Goal: Task Accomplishment & Management: Manage account settings

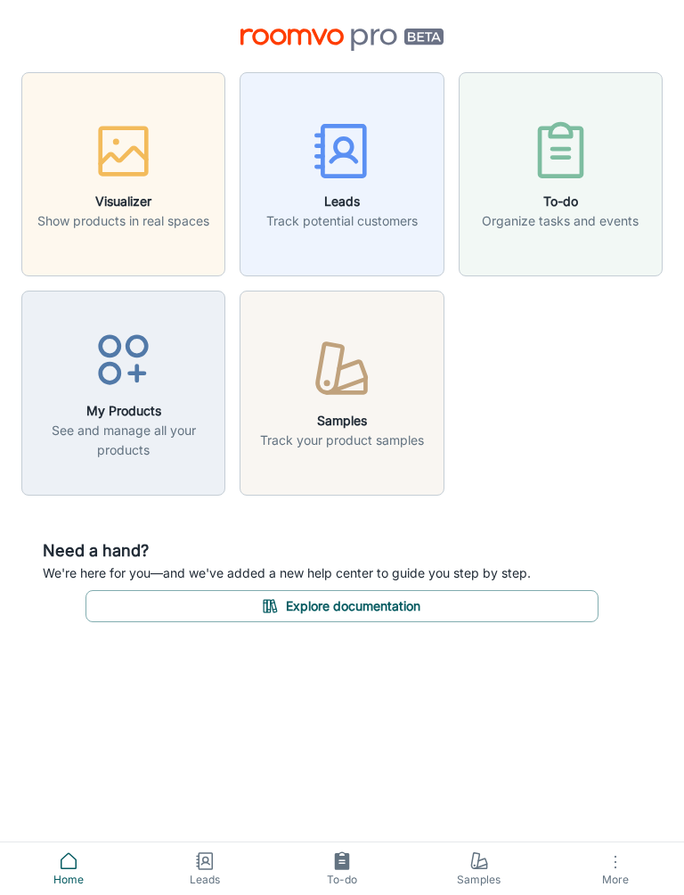
click at [209, 867] on icon at bounding box center [204, 860] width 21 height 21
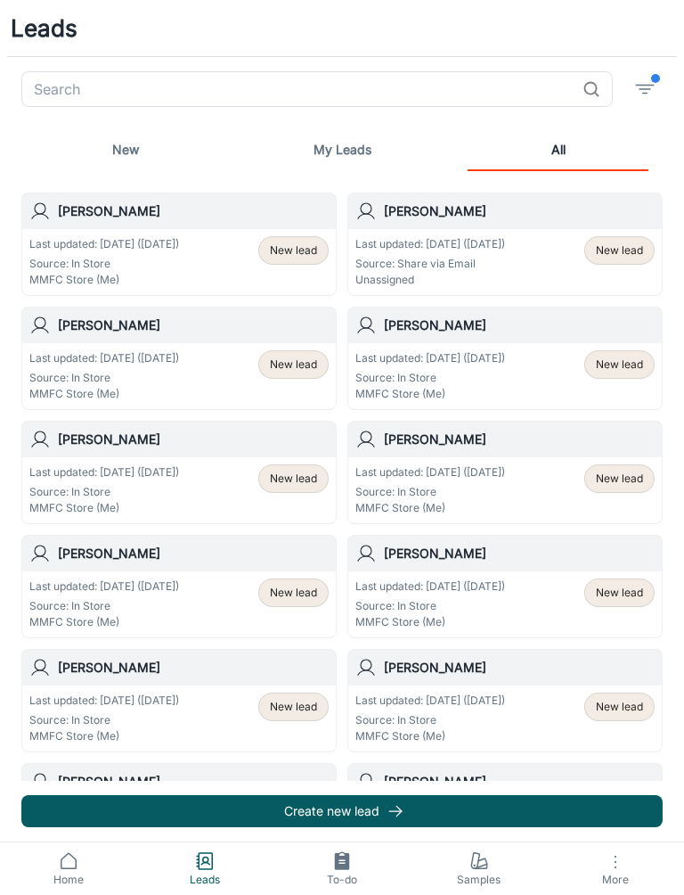
click at [393, 811] on line "button" at bounding box center [395, 811] width 12 height 0
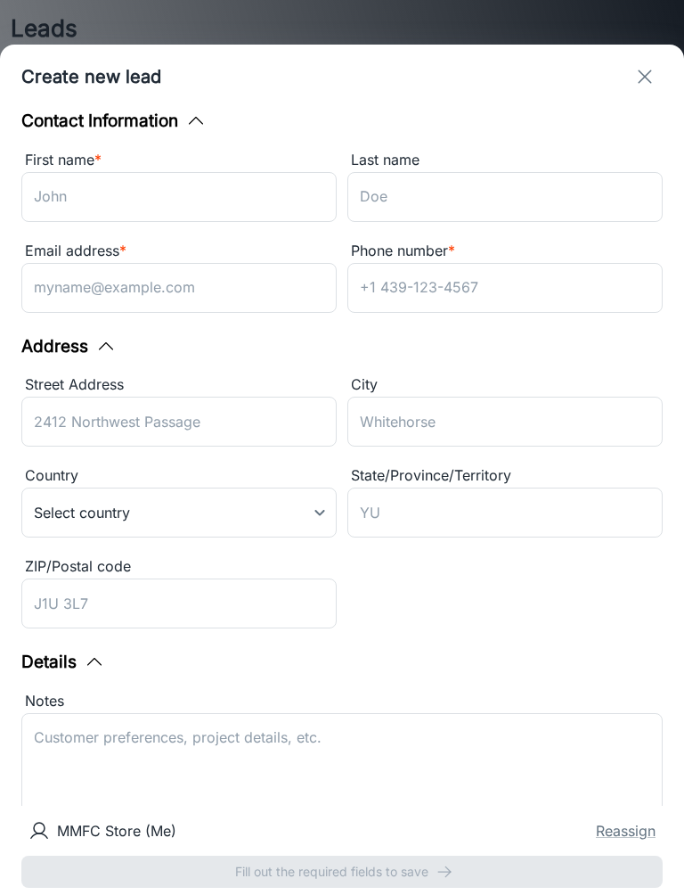
click at [257, 197] on input "First name *" at bounding box center [178, 197] width 315 height 50
click at [634, 86] on icon "exit" at bounding box center [644, 76] width 21 height 21
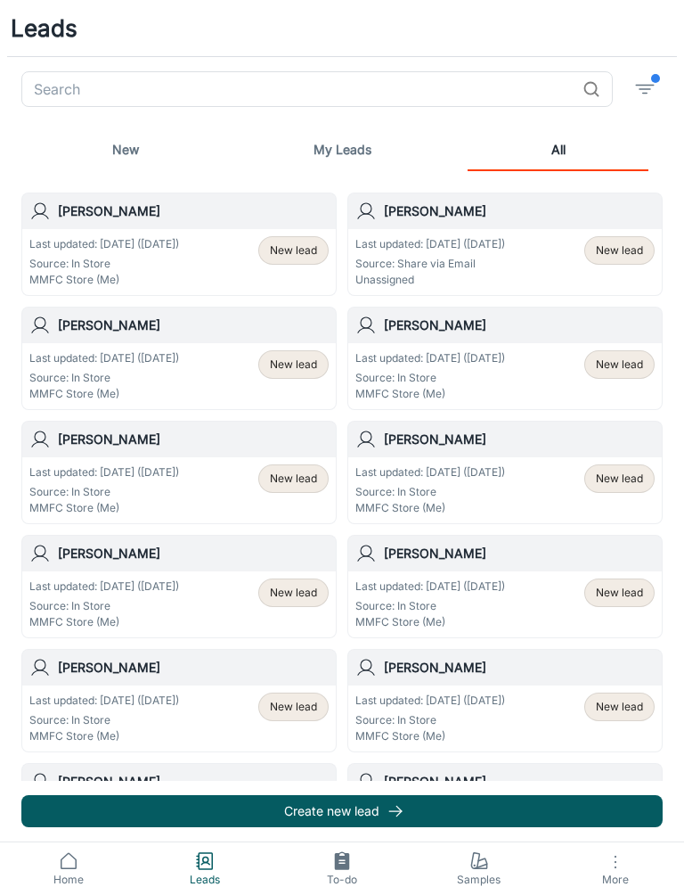
click at [477, 863] on icon at bounding box center [479, 860] width 21 height 21
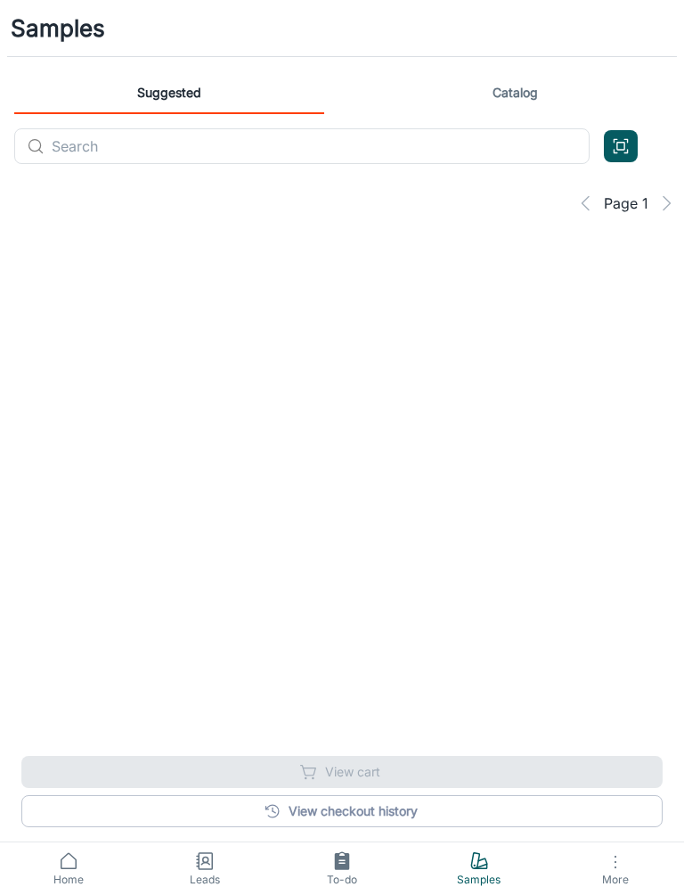
click at [617, 145] on icon "Open QR code scanner" at bounding box center [621, 145] width 20 height 21
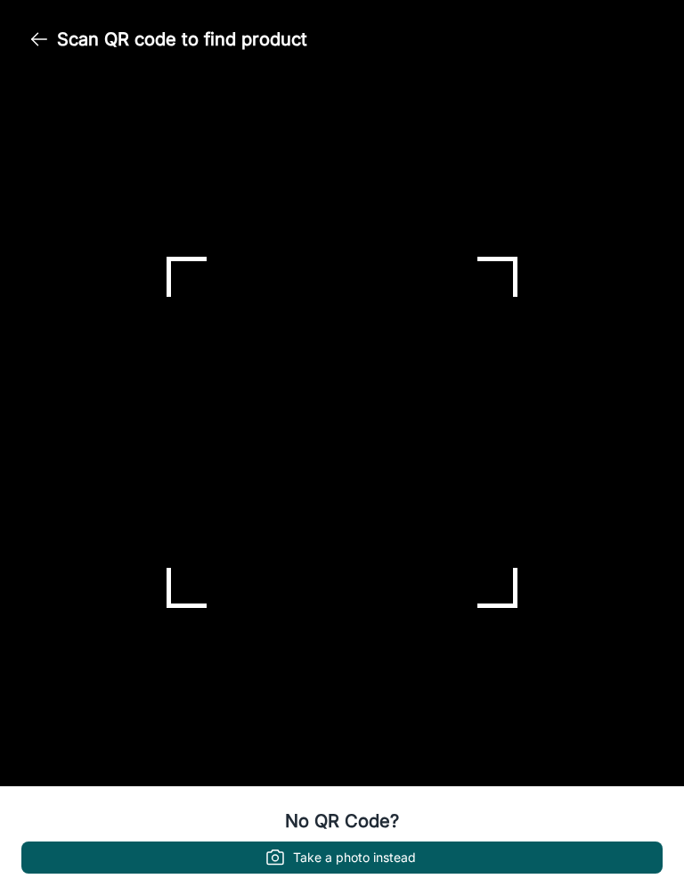
click at [514, 843] on button "Take a photo instead" at bounding box center [342, 857] width 642 height 32
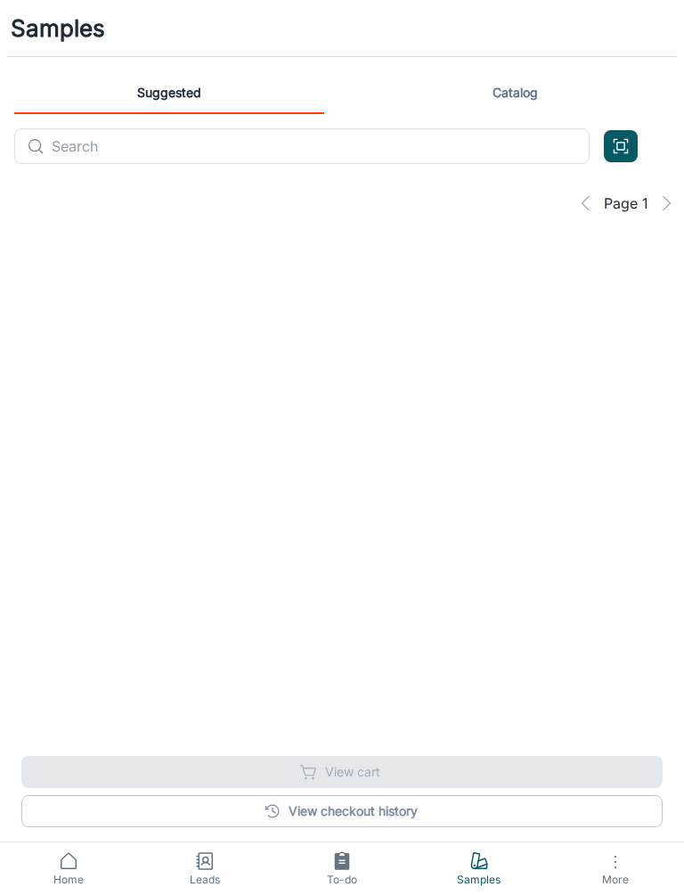
click at [627, 139] on polyline "Open QR code scanner" at bounding box center [626, 140] width 3 height 3
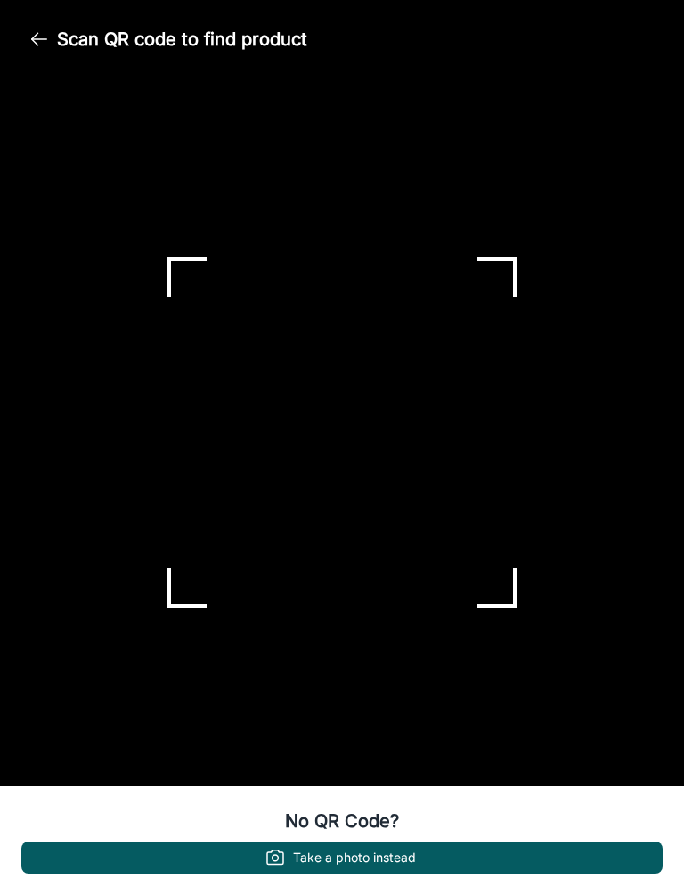
click at [514, 864] on button "Take a photo instead" at bounding box center [342, 857] width 642 height 32
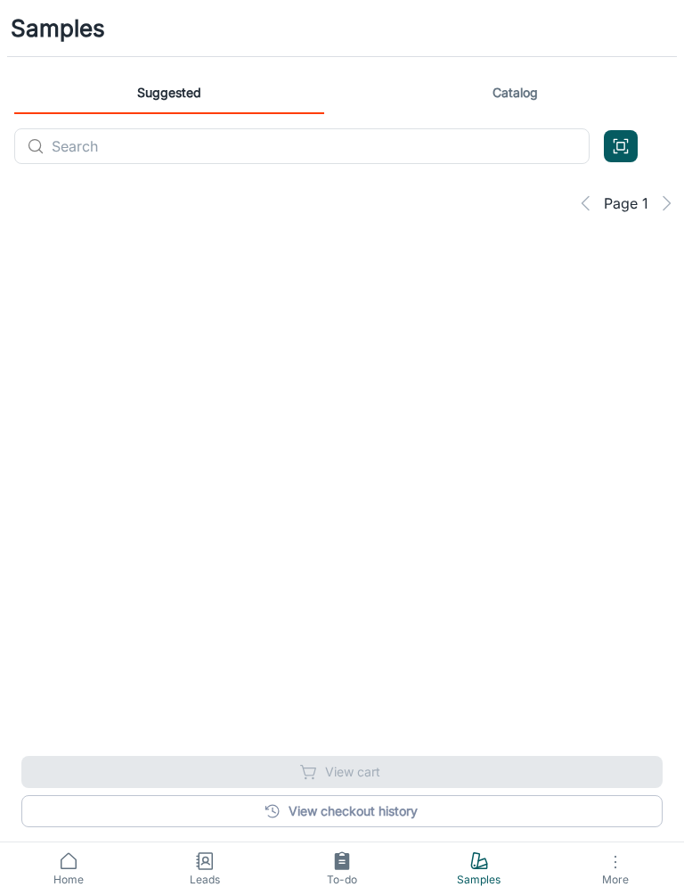
click at [487, 865] on icon at bounding box center [480, 866] width 12 height 4
click at [620, 880] on span "More" at bounding box center [616, 878] width 116 height 13
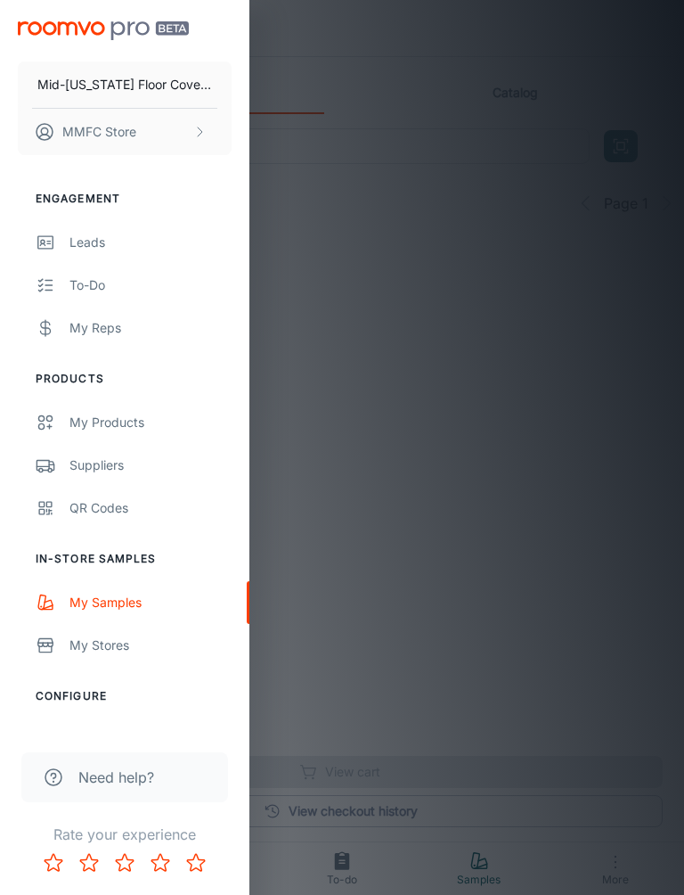
click at [614, 856] on div at bounding box center [342, 447] width 684 height 895
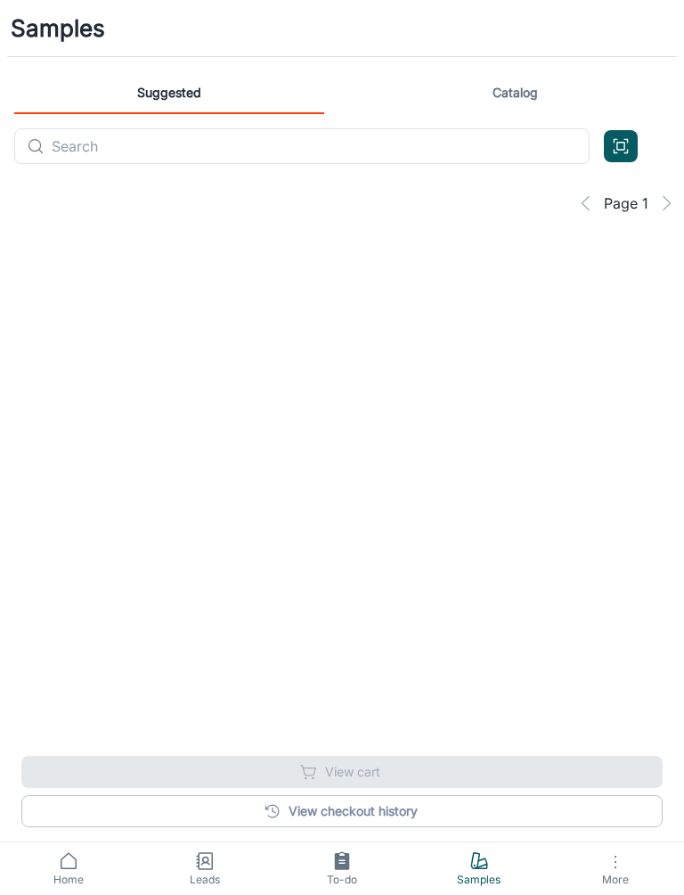
click at [604, 872] on button "More" at bounding box center [615, 868] width 137 height 53
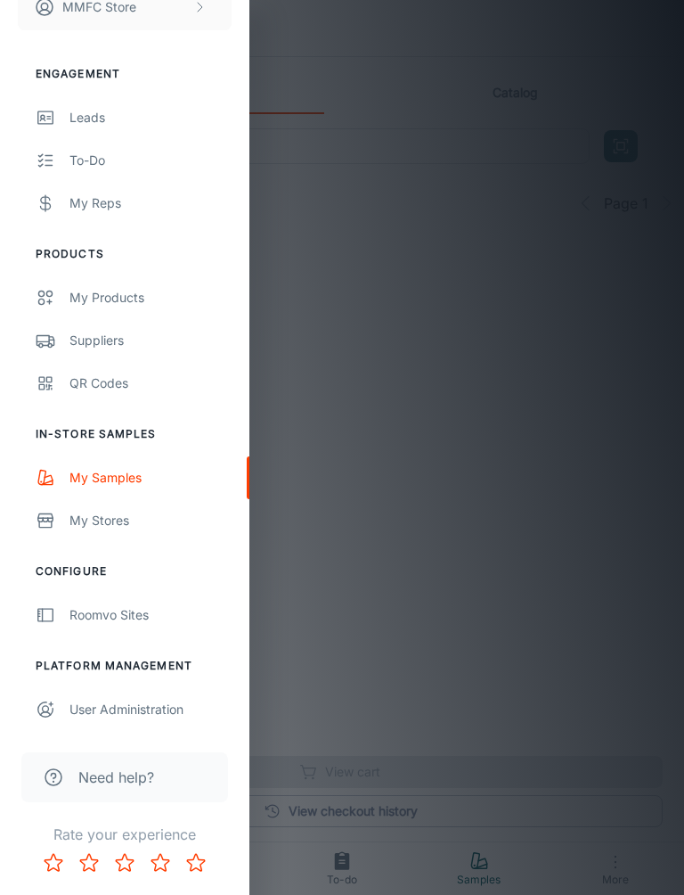
scroll to position [125, 0]
click at [87, 537] on link "My Stores" at bounding box center [125, 520] width 250 height 43
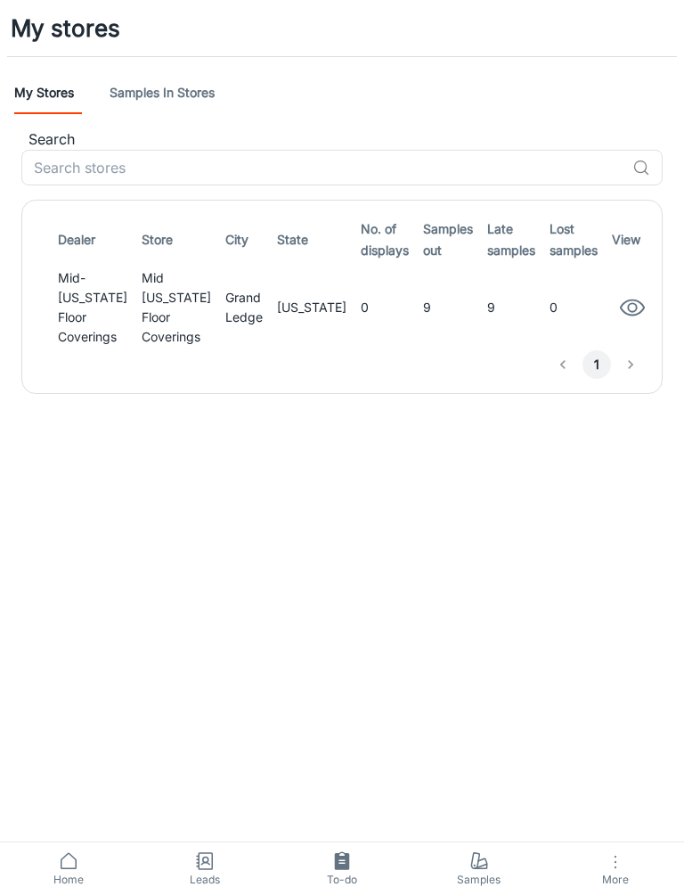
click at [480, 292] on td "9" at bounding box center [511, 308] width 62 height 86
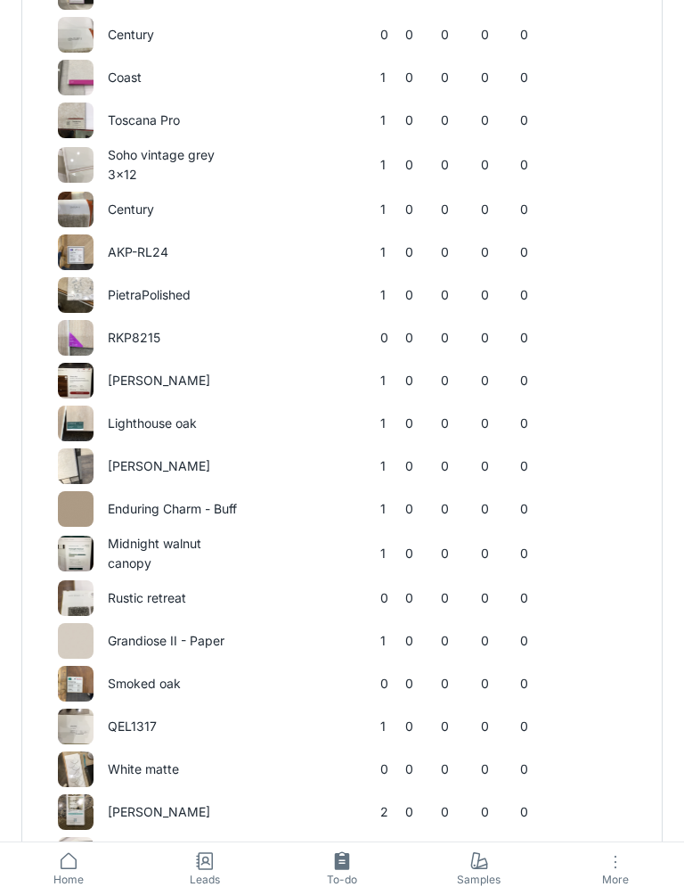
scroll to position [1363, 0]
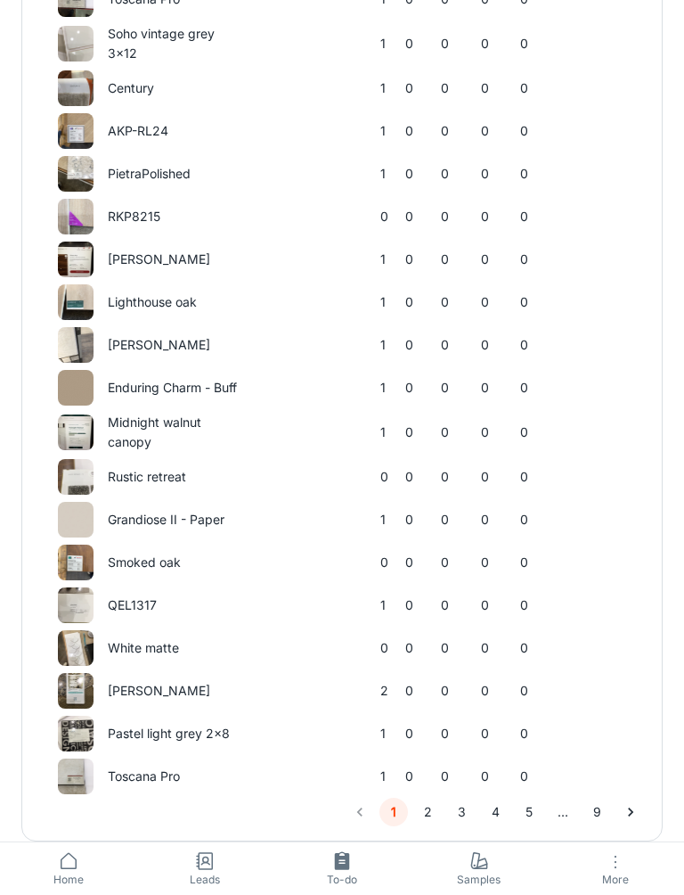
click at [478, 857] on icon at bounding box center [479, 860] width 21 height 21
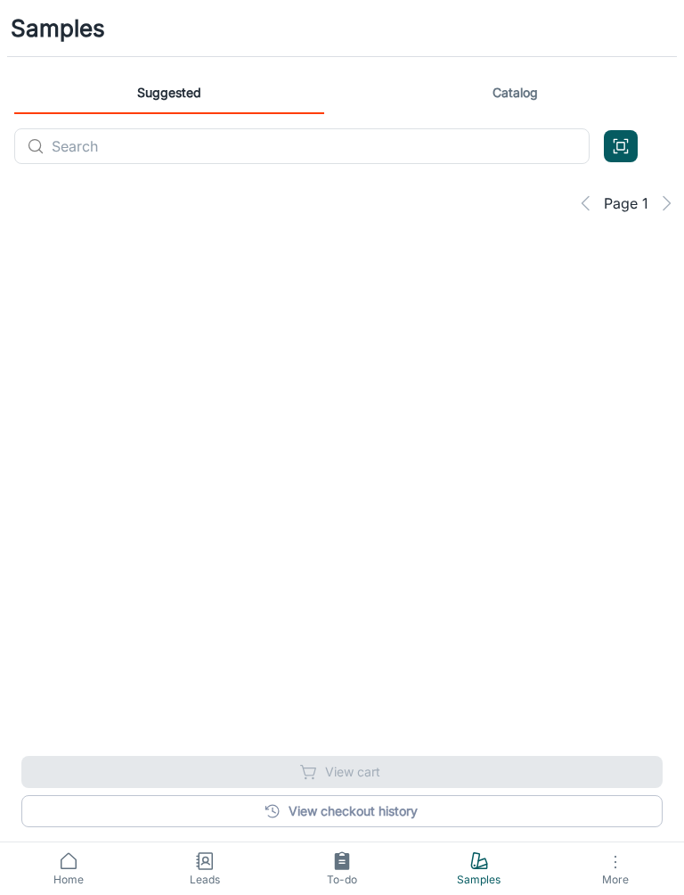
click at [202, 870] on icon at bounding box center [204, 860] width 21 height 21
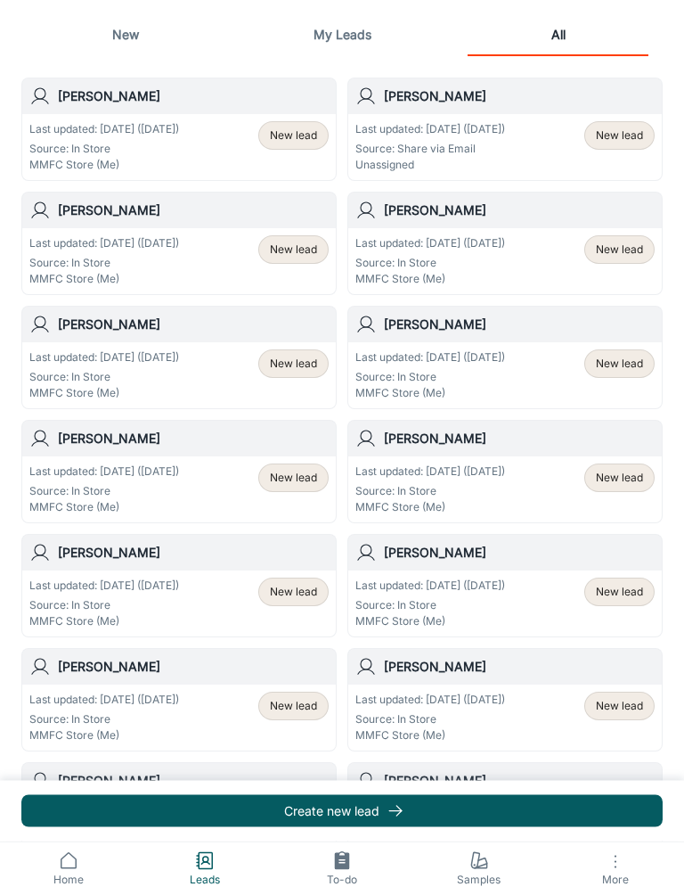
scroll to position [115, 0]
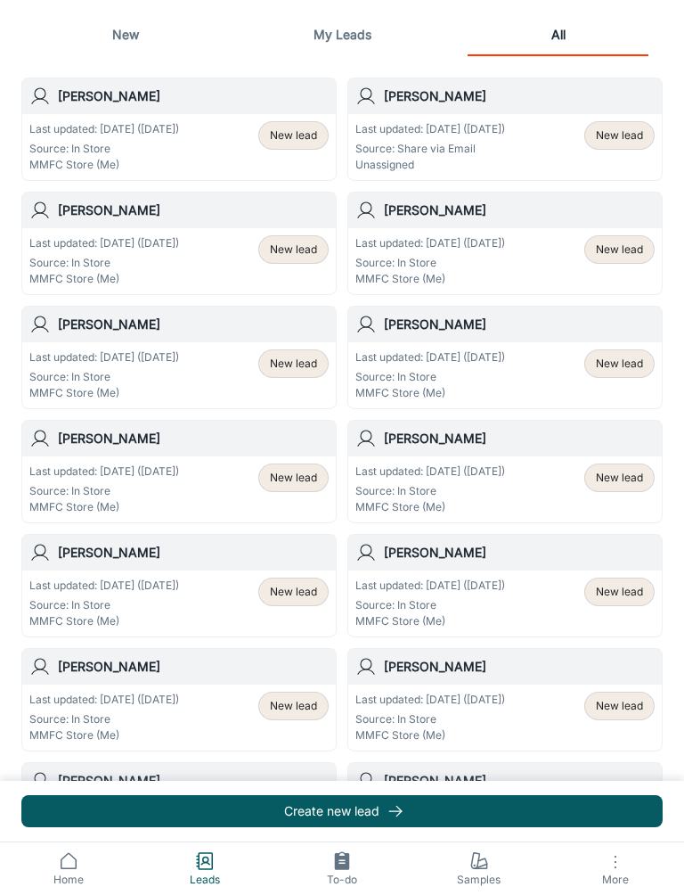
click at [66, 876] on span "Home" at bounding box center [69, 880] width 116 height 16
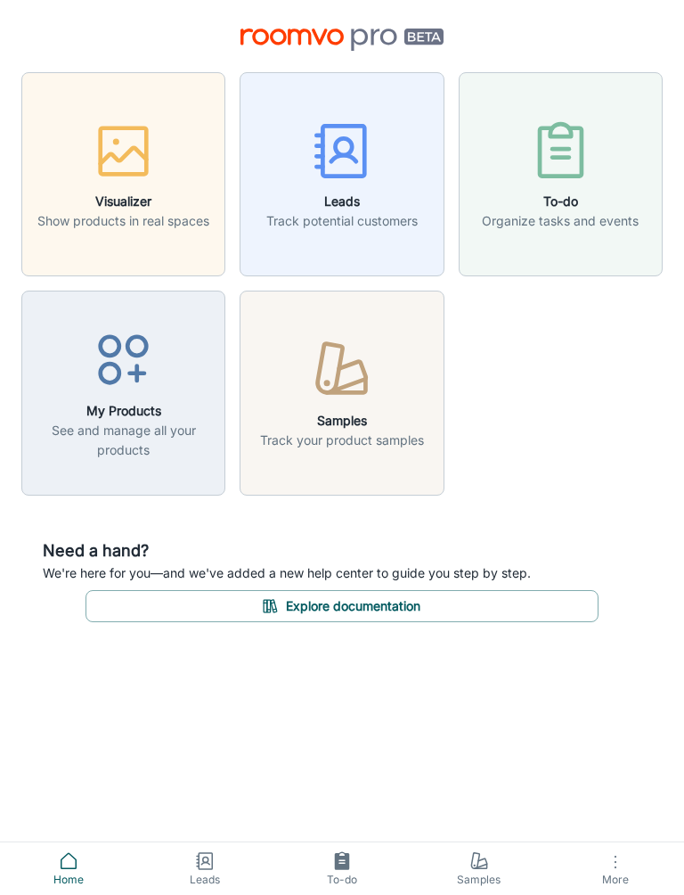
click at [373, 422] on h6 "Samples" at bounding box center [342, 421] width 164 height 20
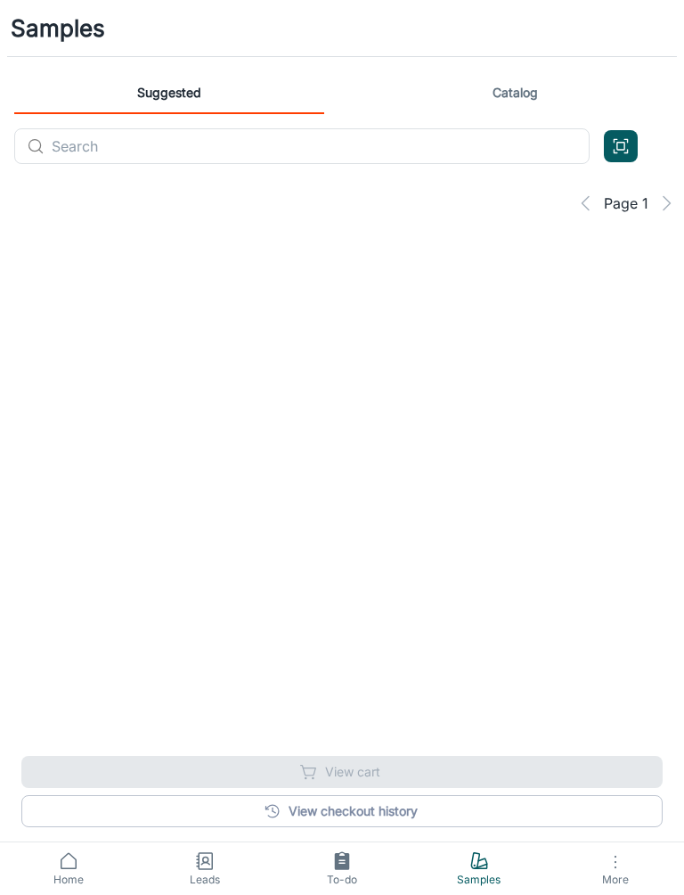
click at [638, 871] on button "More" at bounding box center [615, 868] width 137 height 53
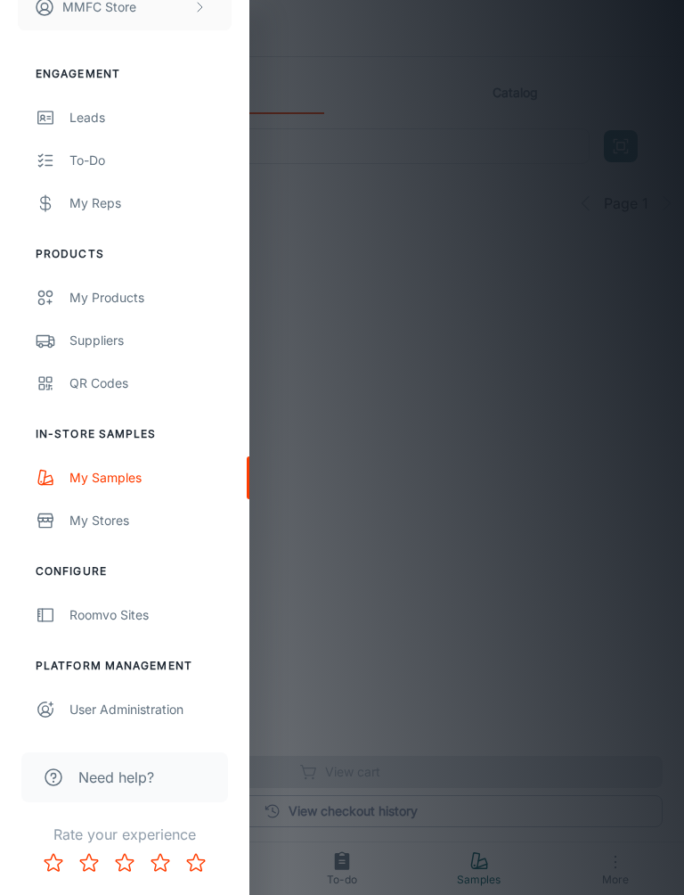
scroll to position [125, 0]
click at [128, 705] on div "User Administration" at bounding box center [151, 710] width 162 height 20
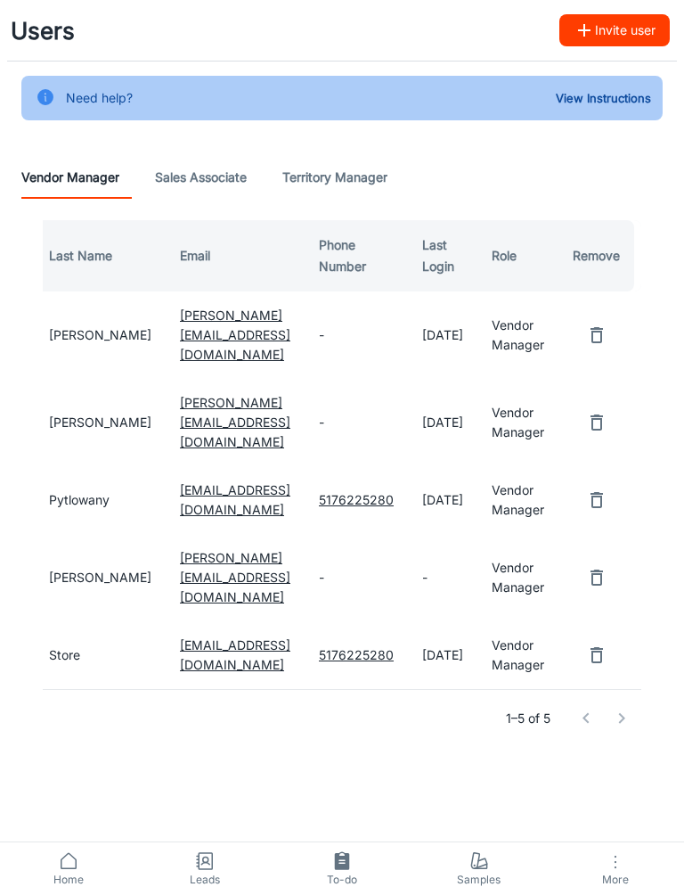
scroll to position [0, 192]
click at [577, 93] on button "View Instructions" at bounding box center [604, 98] width 104 height 27
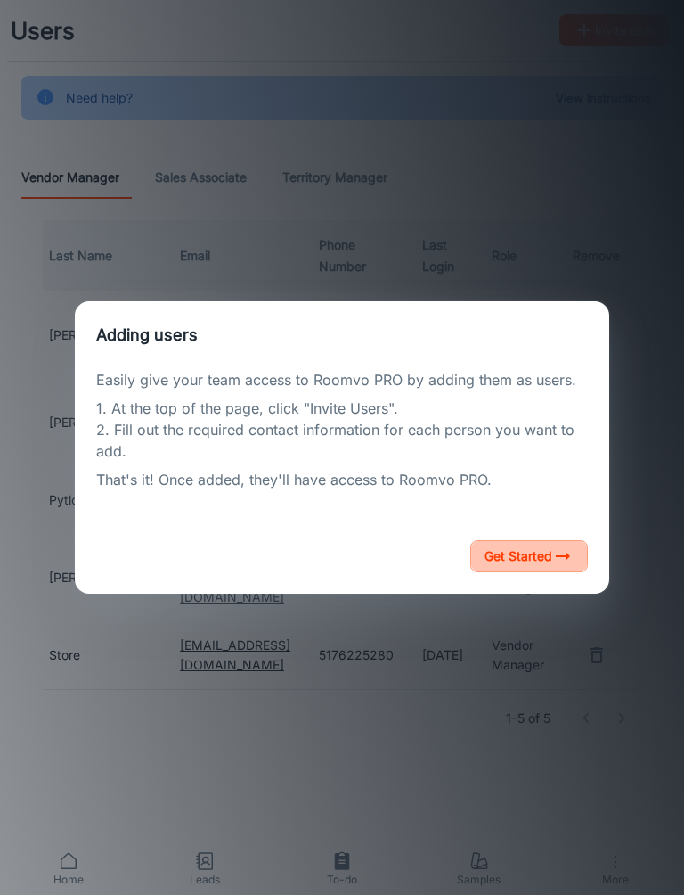
click at [548, 561] on button "Get Started" at bounding box center [530, 556] width 118 height 32
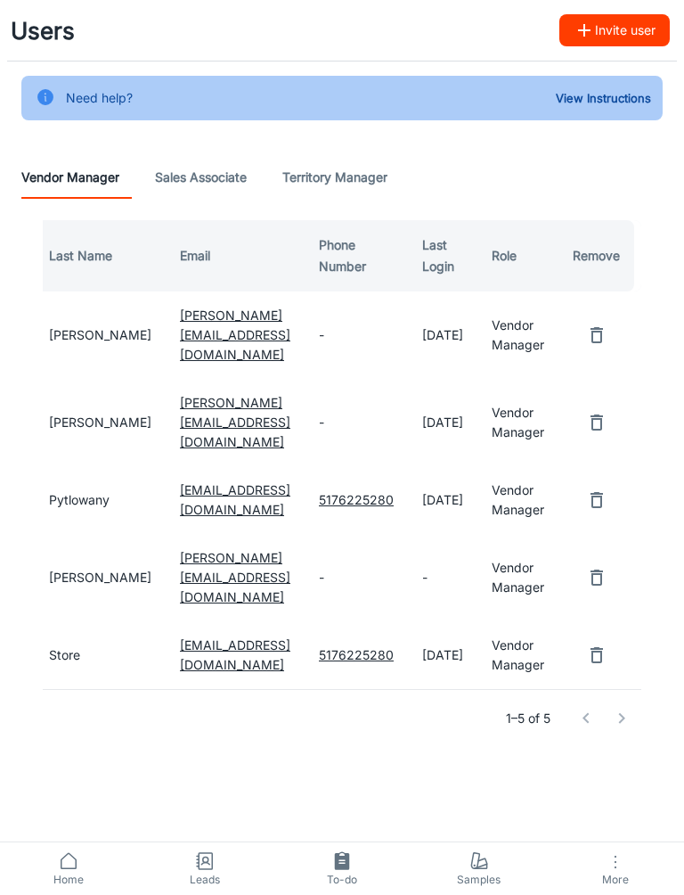
click at [347, 185] on Manager "Territory Manager" at bounding box center [334, 177] width 105 height 43
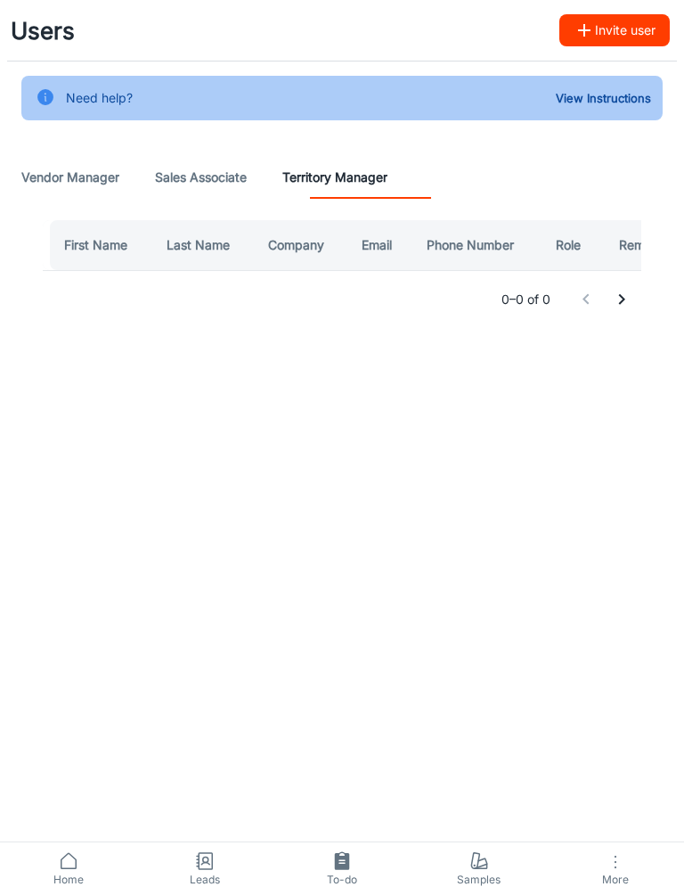
click at [217, 862] on link "Leads" at bounding box center [205, 868] width 137 height 53
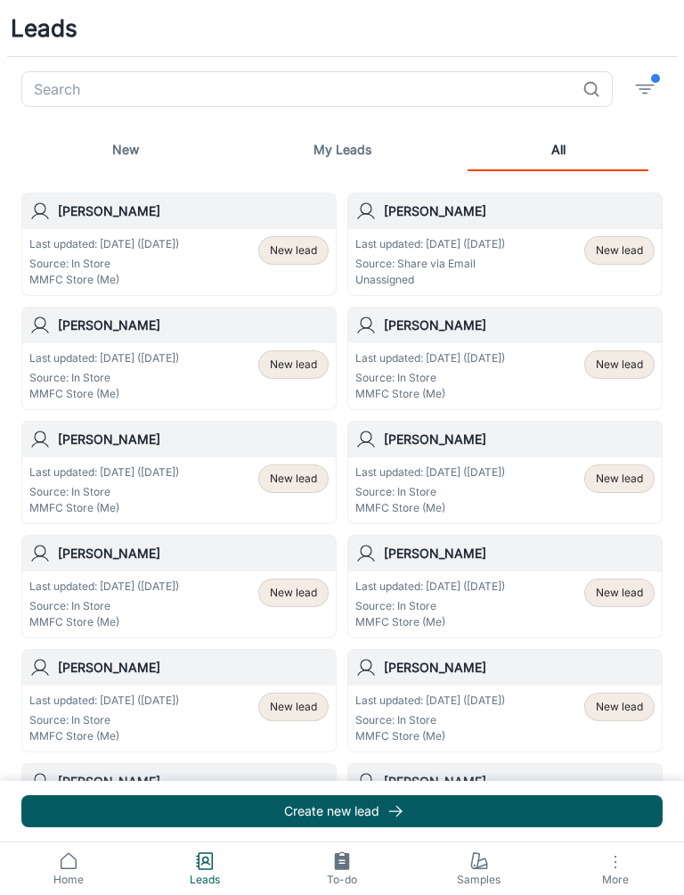
click at [615, 864] on icon "button" at bounding box center [615, 861] width 21 height 21
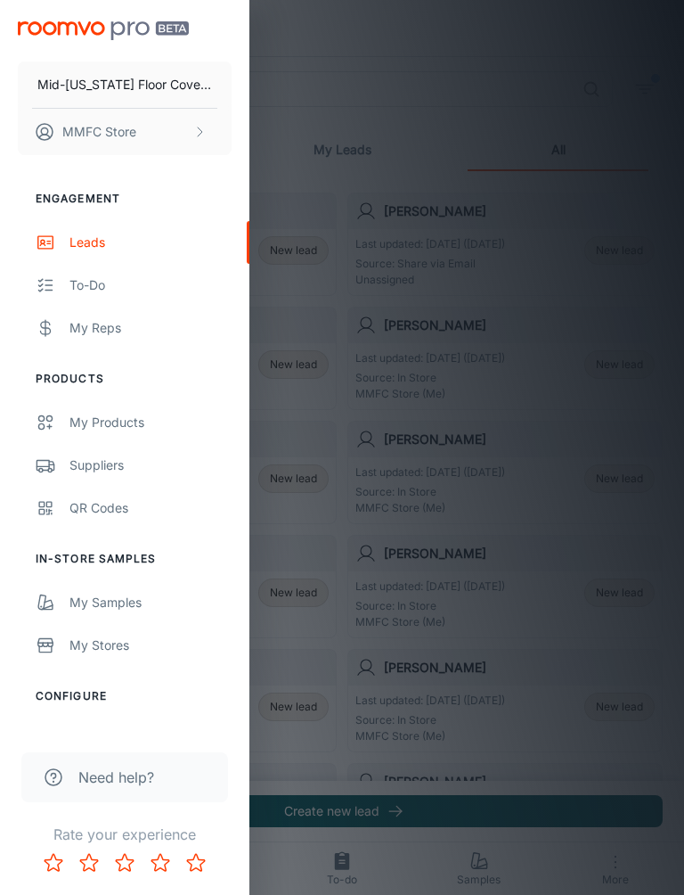
click at [173, 138] on button "MMFC Store" at bounding box center [125, 132] width 214 height 46
click at [124, 609] on div at bounding box center [342, 447] width 684 height 895
click at [104, 610] on div "My Samples" at bounding box center [151, 603] width 162 height 20
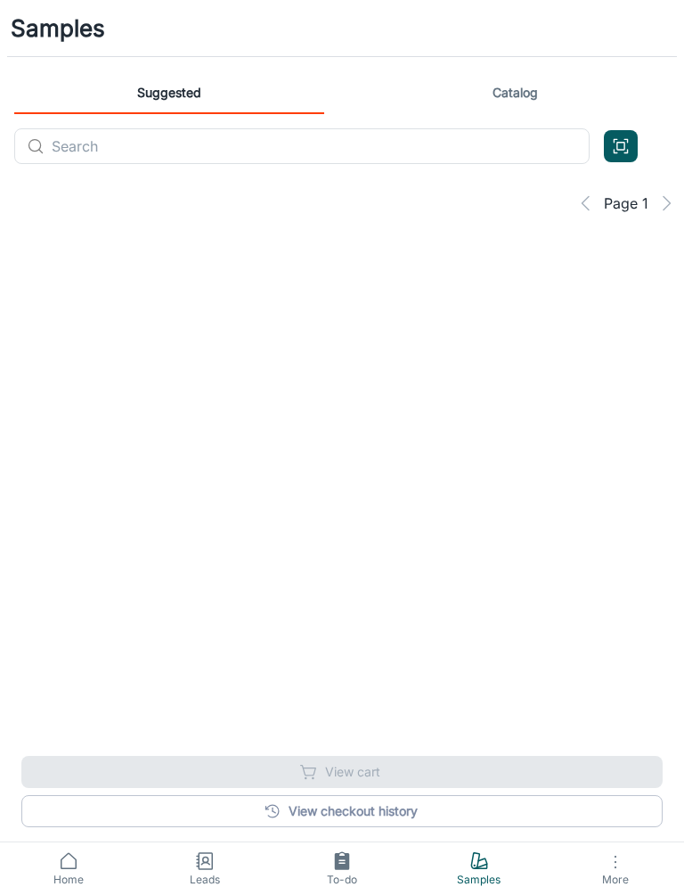
click at [512, 108] on link "Catalog" at bounding box center [515, 92] width 310 height 43
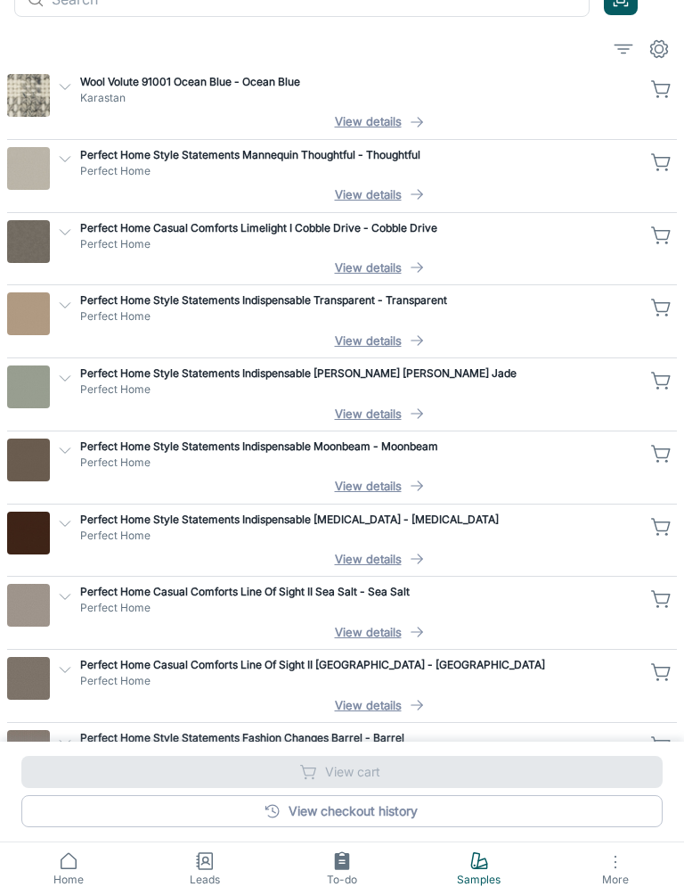
scroll to position [261, 0]
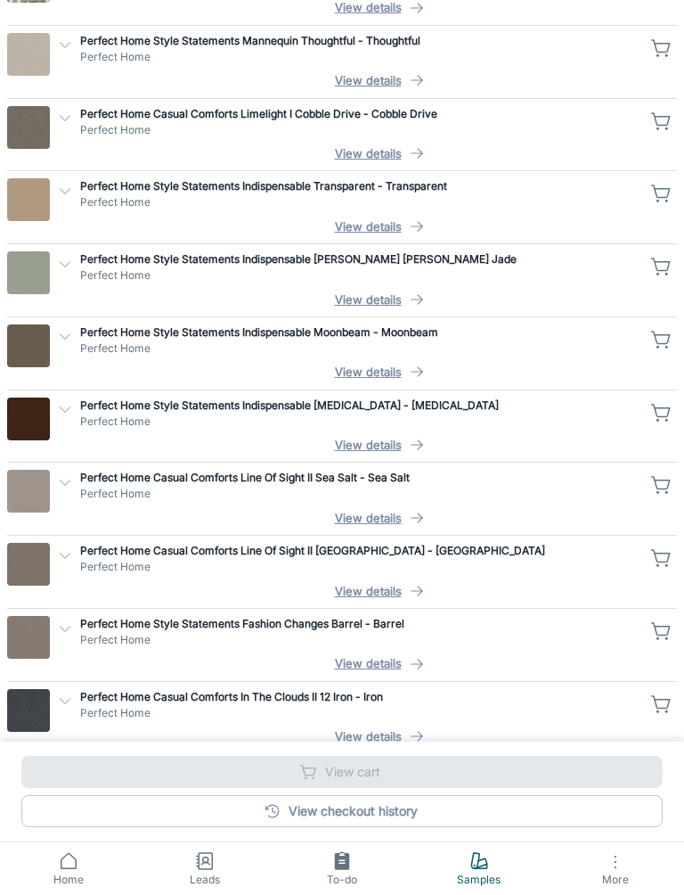
click at [613, 868] on icon "button" at bounding box center [615, 861] width 21 height 21
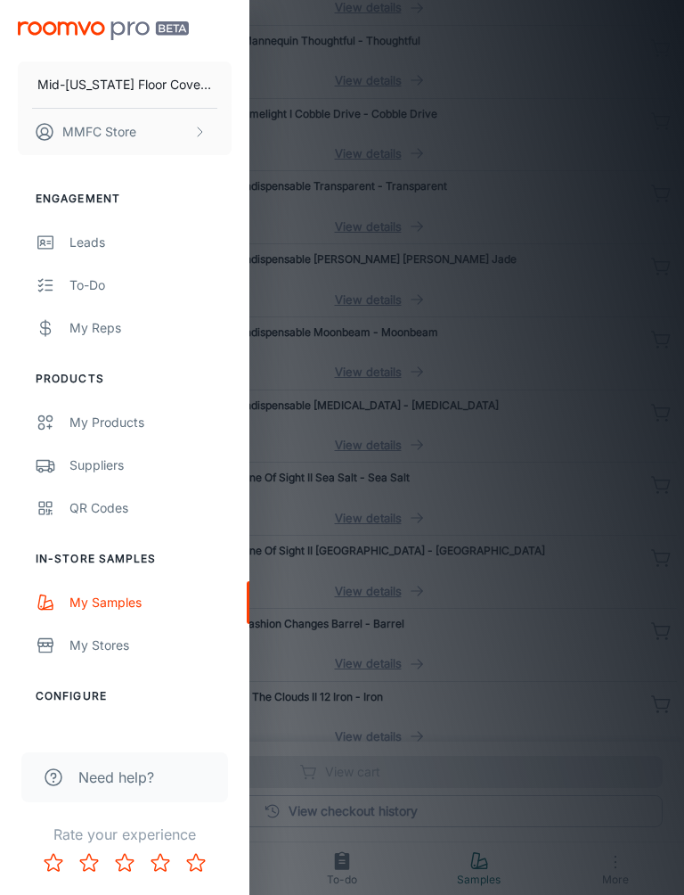
click at [485, 857] on div at bounding box center [342, 447] width 684 height 895
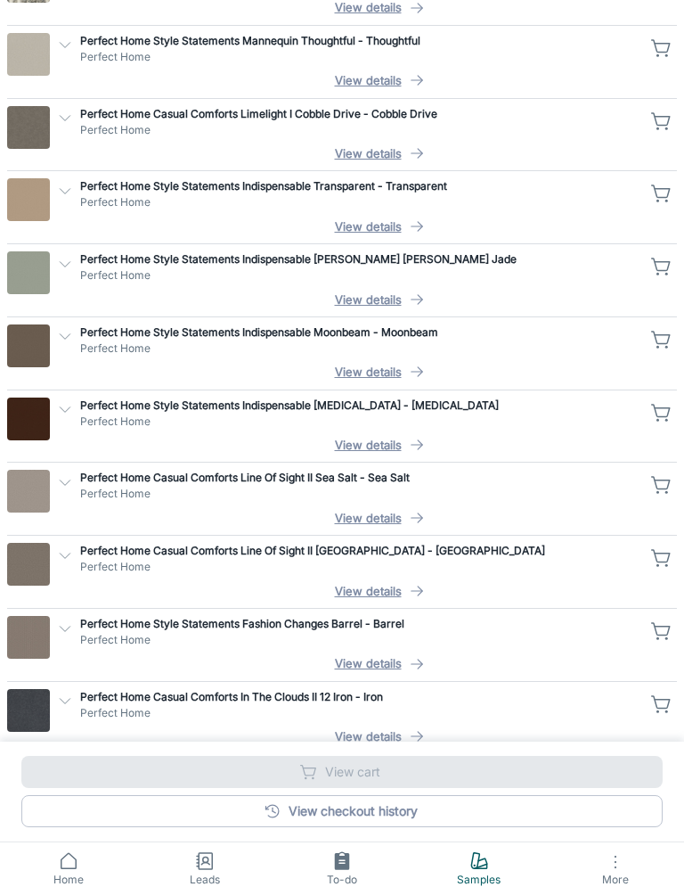
click at [484, 860] on icon at bounding box center [479, 860] width 21 height 21
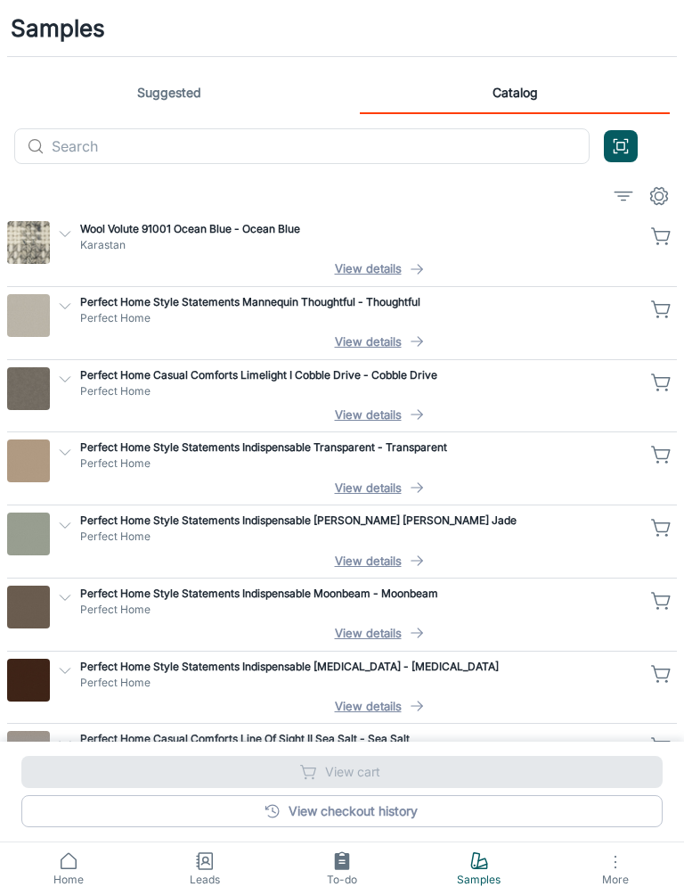
click at [614, 160] on button "Open QR code scanner" at bounding box center [621, 146] width 34 height 32
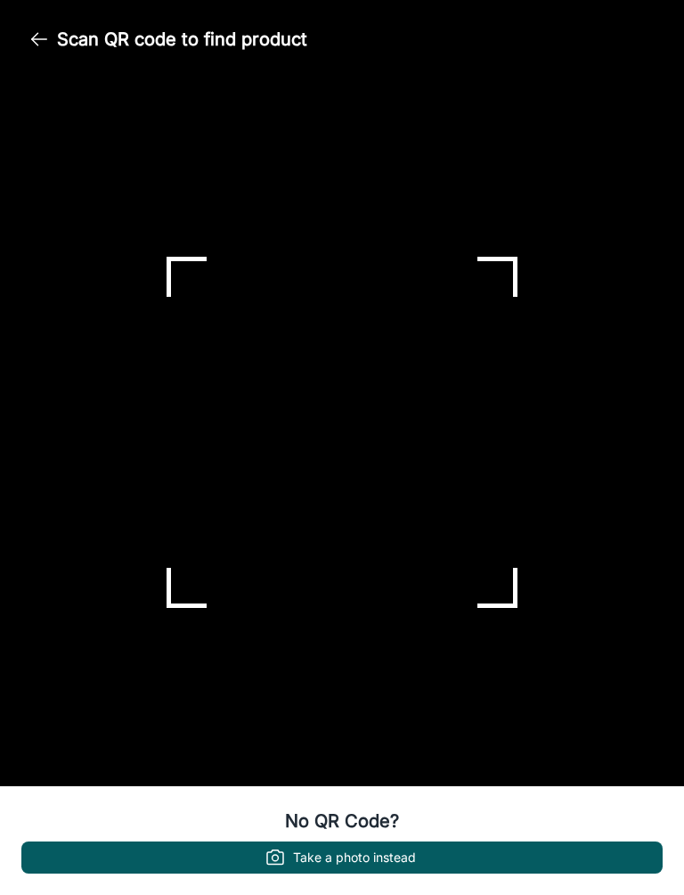
click at [504, 855] on button "Take a photo instead" at bounding box center [342, 857] width 642 height 32
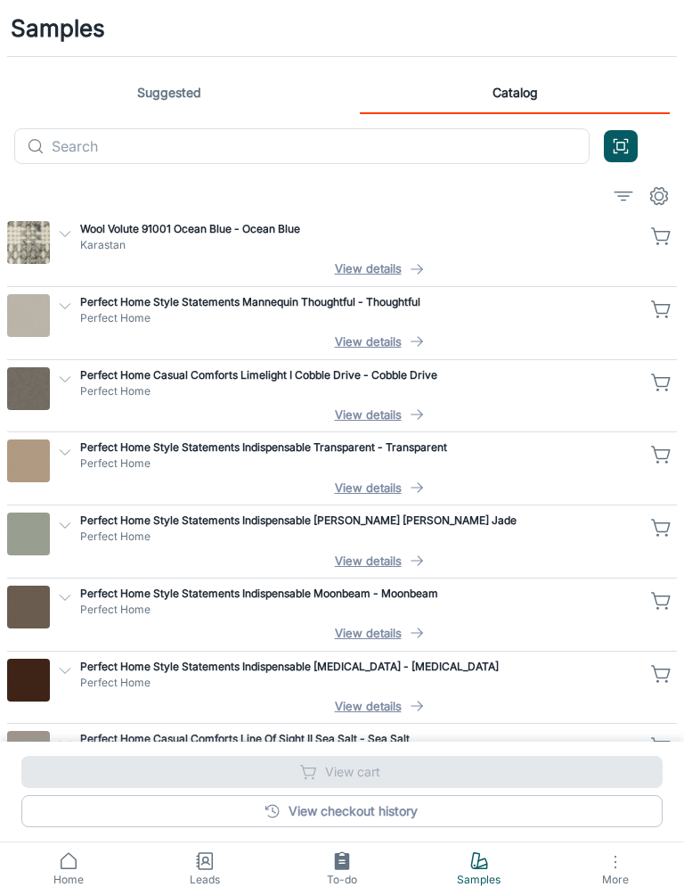
click at [551, 820] on link "View checkout history" at bounding box center [342, 811] width 642 height 32
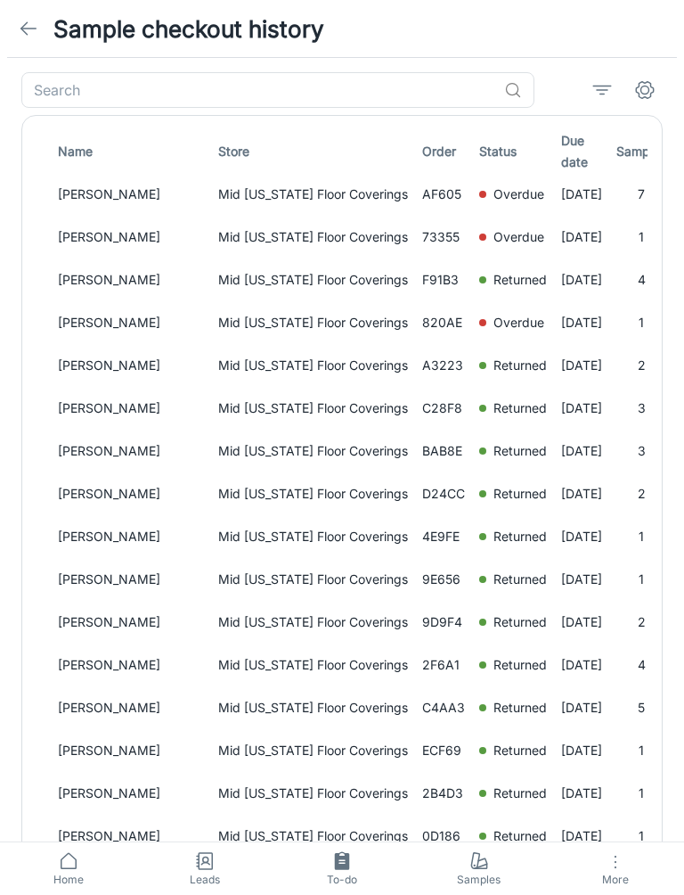
click at [555, 155] on th "Due date" at bounding box center [581, 151] width 55 height 43
click at [494, 201] on p "Overdue" at bounding box center [519, 194] width 51 height 20
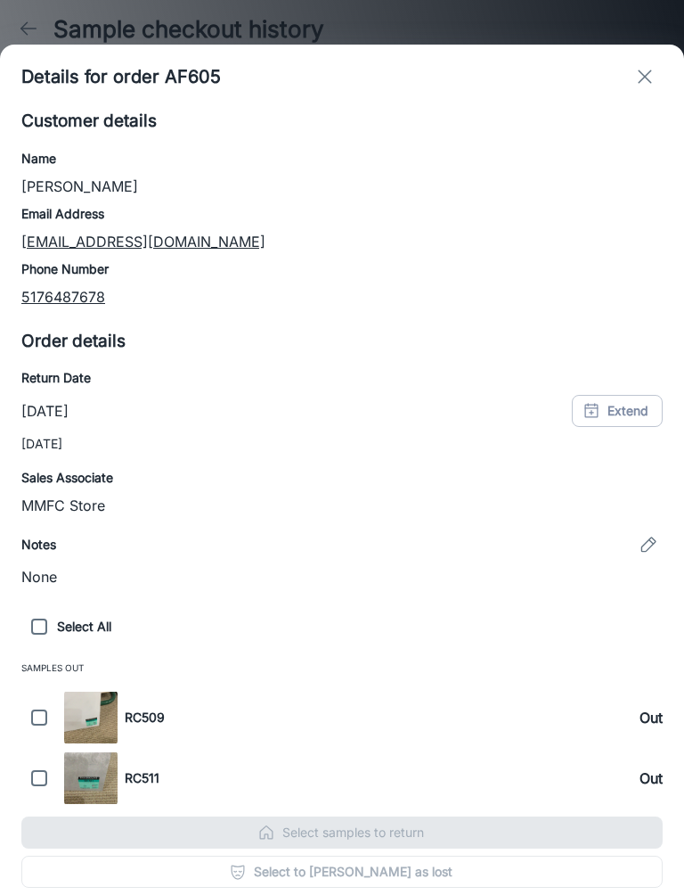
checkbox input "true"
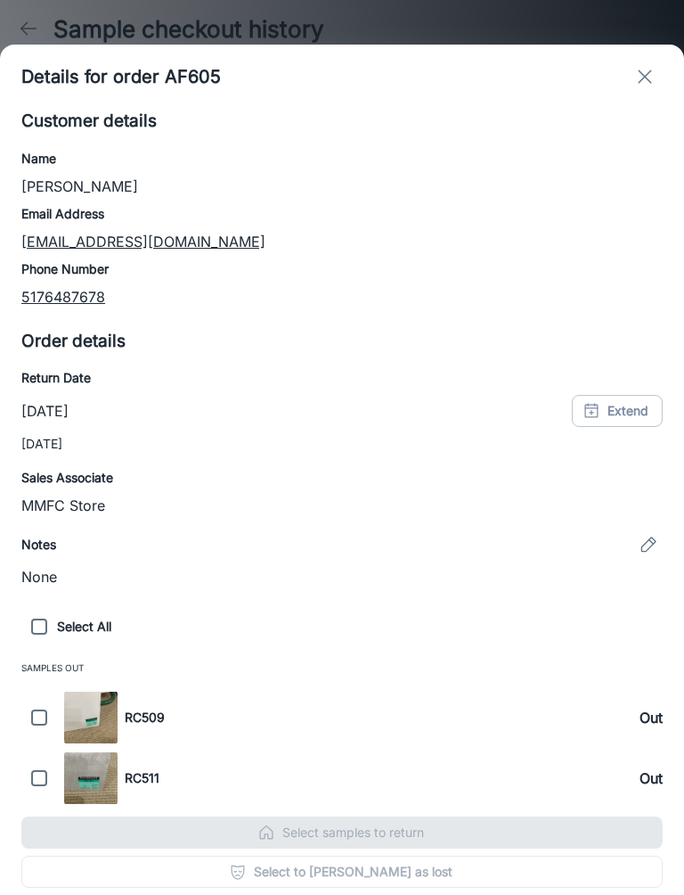
checkbox input "true"
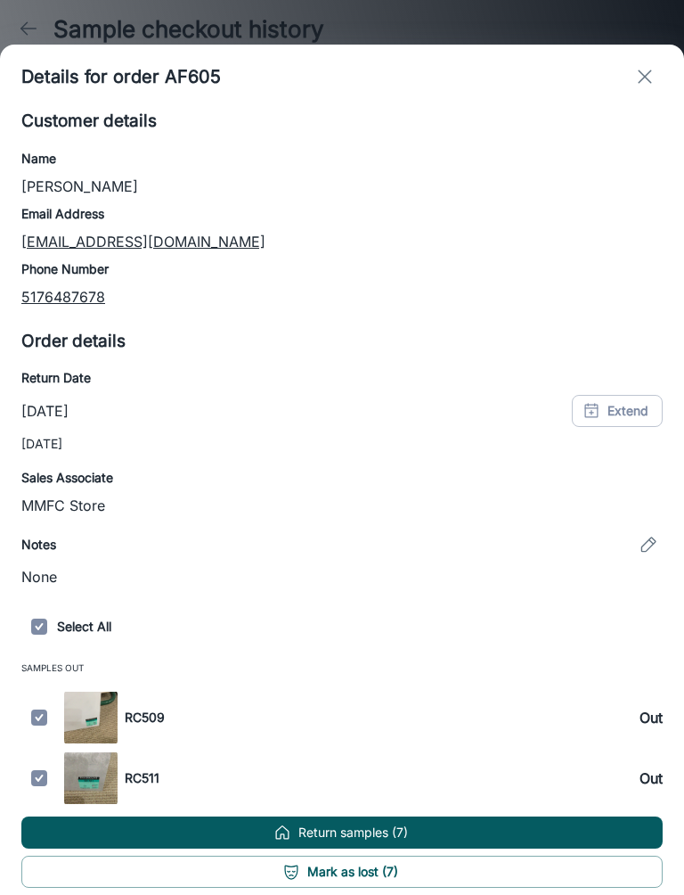
click at [436, 825] on button "Return samples (7)" at bounding box center [342, 832] width 642 height 32
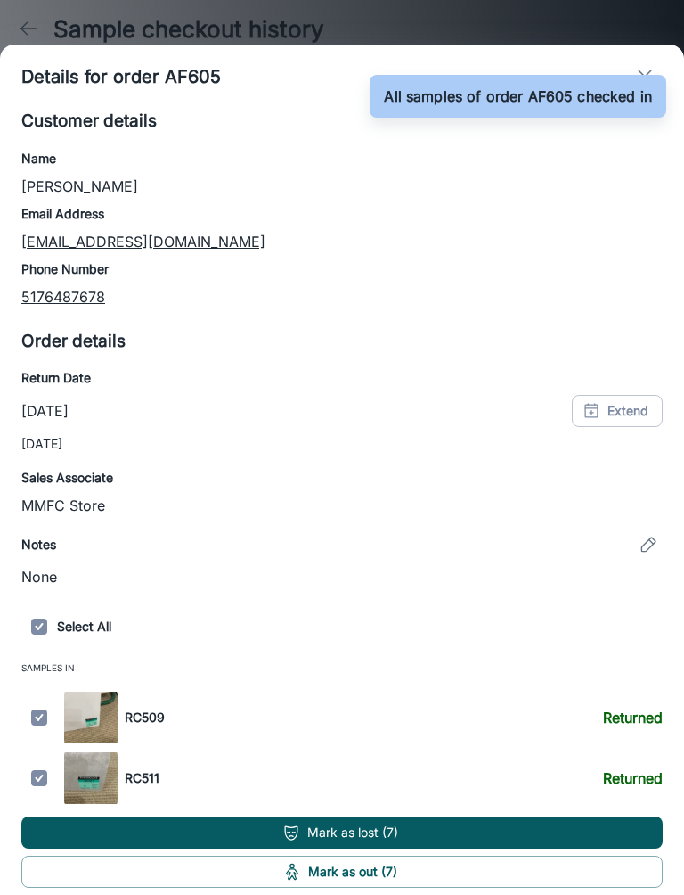
click at [641, 82] on div "All samples of order AF605 checked in" at bounding box center [518, 96] width 268 height 36
click at [634, 85] on div "All samples of order AF605 checked in" at bounding box center [518, 96] width 268 height 36
click at [642, 72] on div "All samples of order AF605 checked in" at bounding box center [518, 96] width 297 height 53
click at [650, 37] on div at bounding box center [342, 447] width 684 height 895
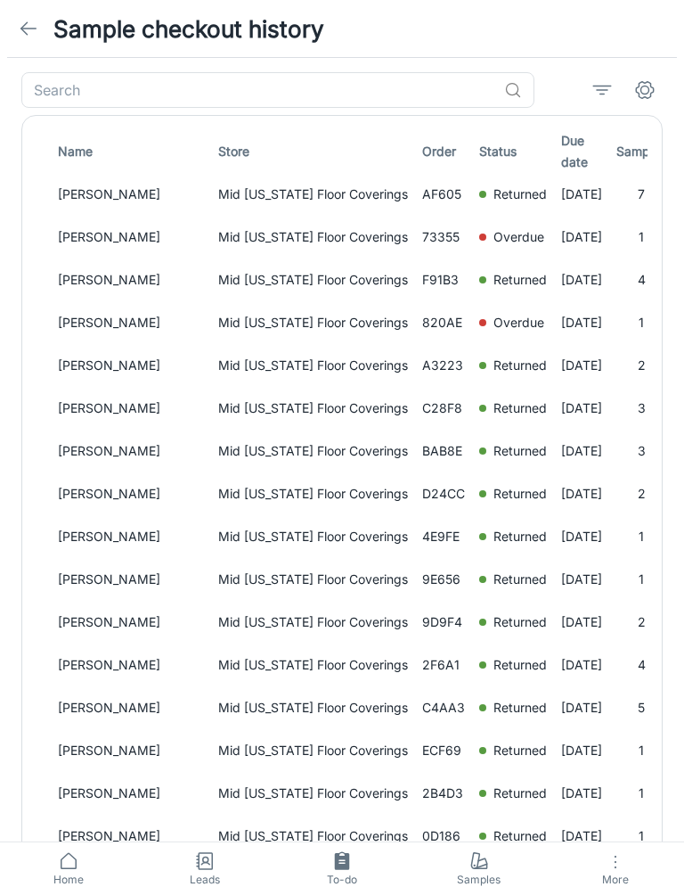
click at [494, 237] on p "Overdue" at bounding box center [519, 237] width 51 height 20
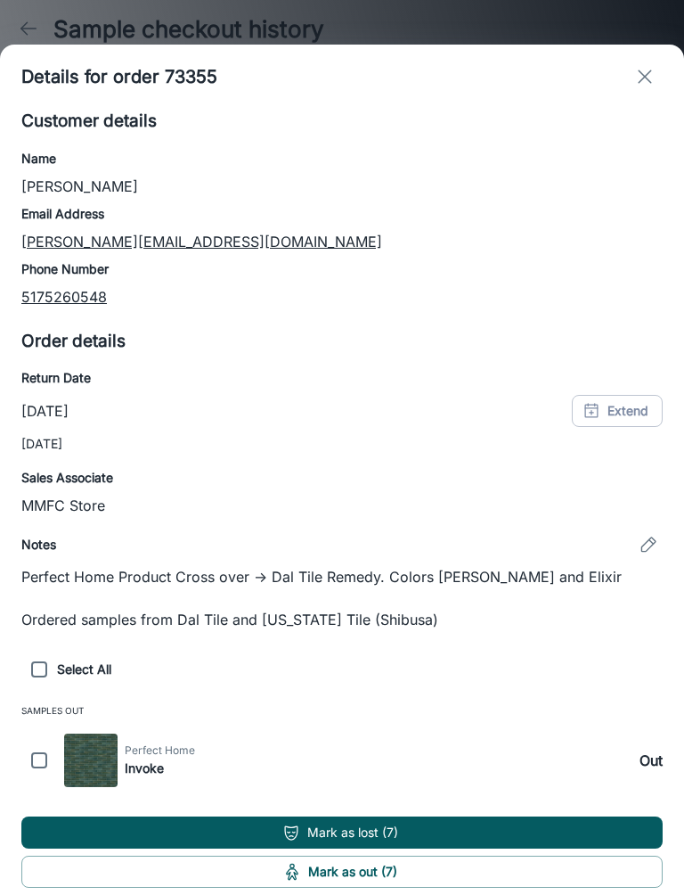
checkbox input "true"
click at [400, 830] on button "Return samples (1)" at bounding box center [342, 832] width 642 height 32
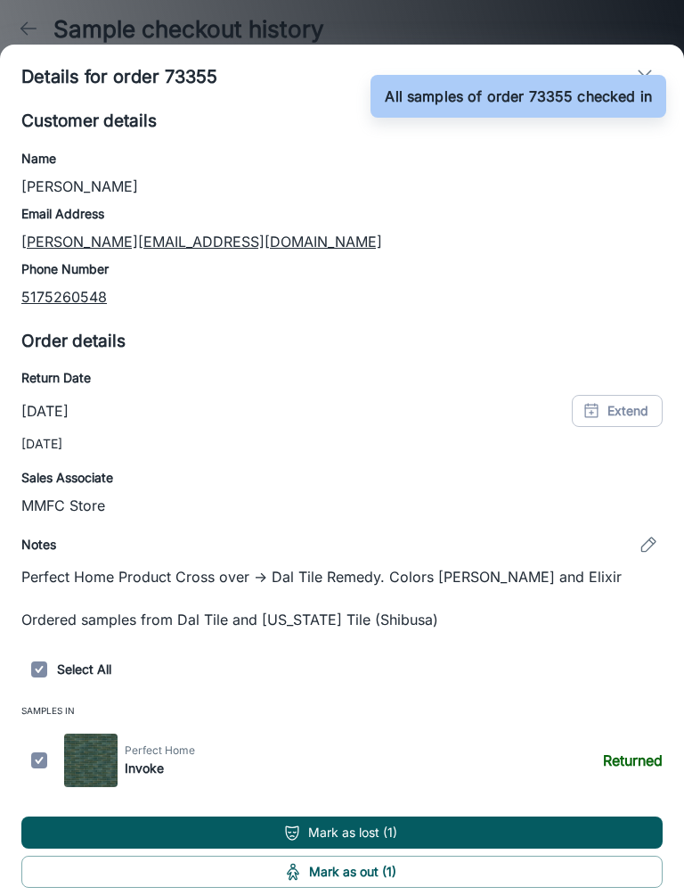
click at [643, 70] on div "All samples of order 73355 checked in" at bounding box center [519, 96] width 296 height 53
click at [642, 74] on div "All samples of order 73355 checked in" at bounding box center [519, 96] width 296 height 53
click at [639, 69] on icon "exit" at bounding box center [644, 76] width 21 height 21
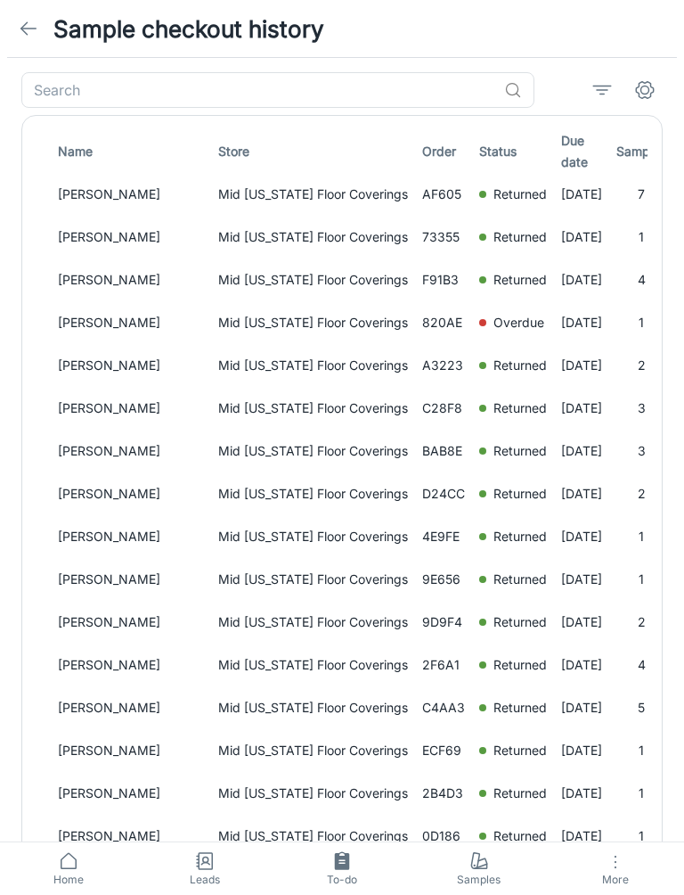
click at [494, 325] on p "Overdue" at bounding box center [519, 323] width 51 height 20
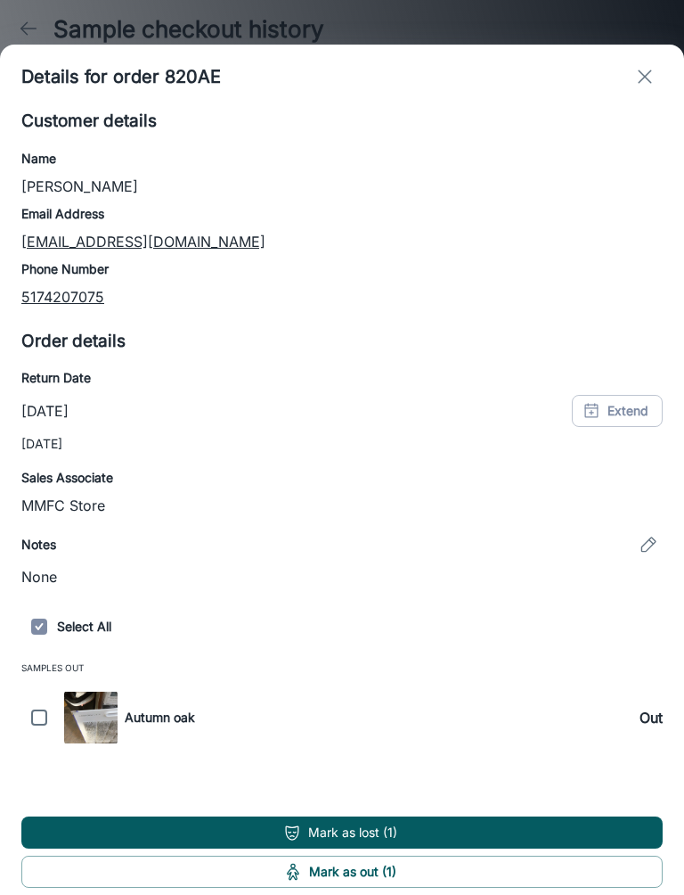
checkbox input "true"
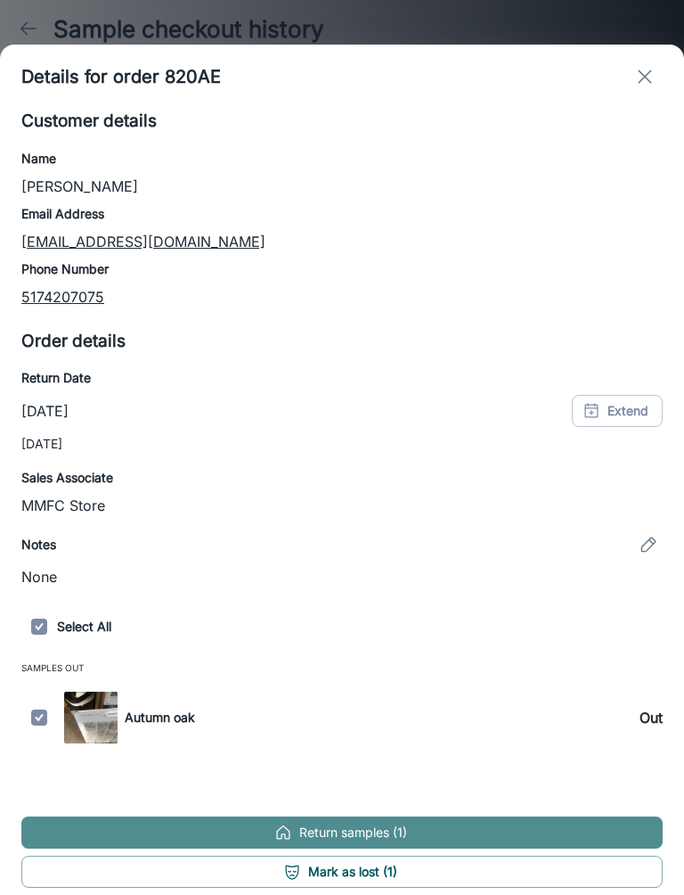
click at [414, 835] on button "Return samples (1)" at bounding box center [342, 832] width 642 height 32
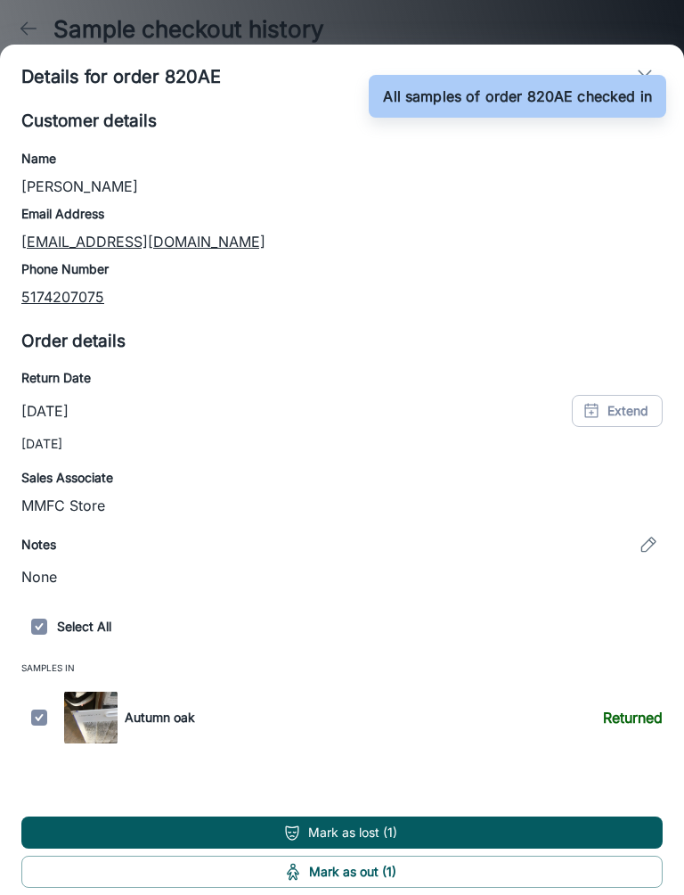
click at [641, 69] on icon "exit" at bounding box center [644, 76] width 21 height 21
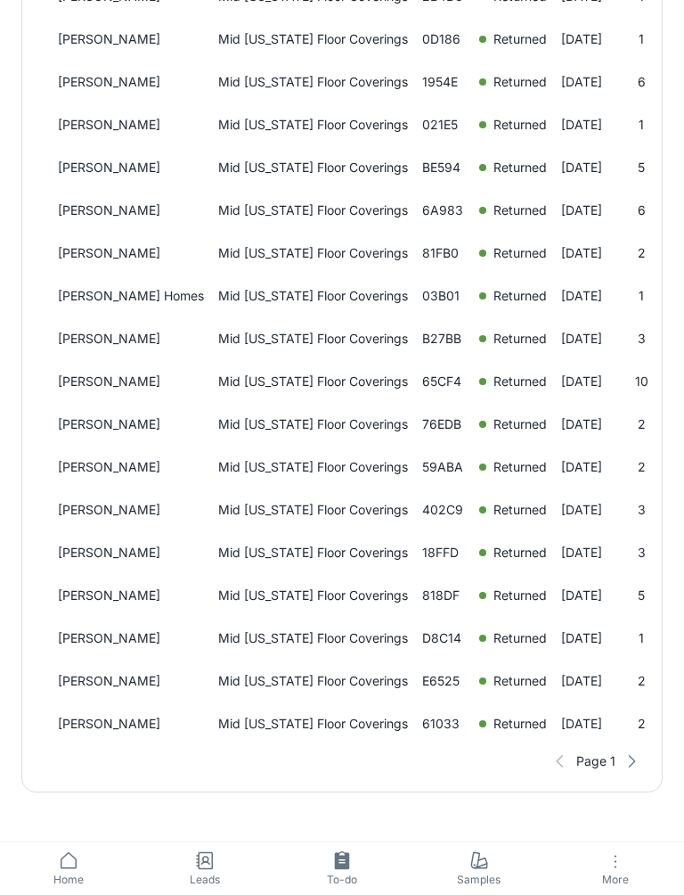
scroll to position [797, 0]
click at [627, 760] on icon "button" at bounding box center [632, 761] width 18 height 18
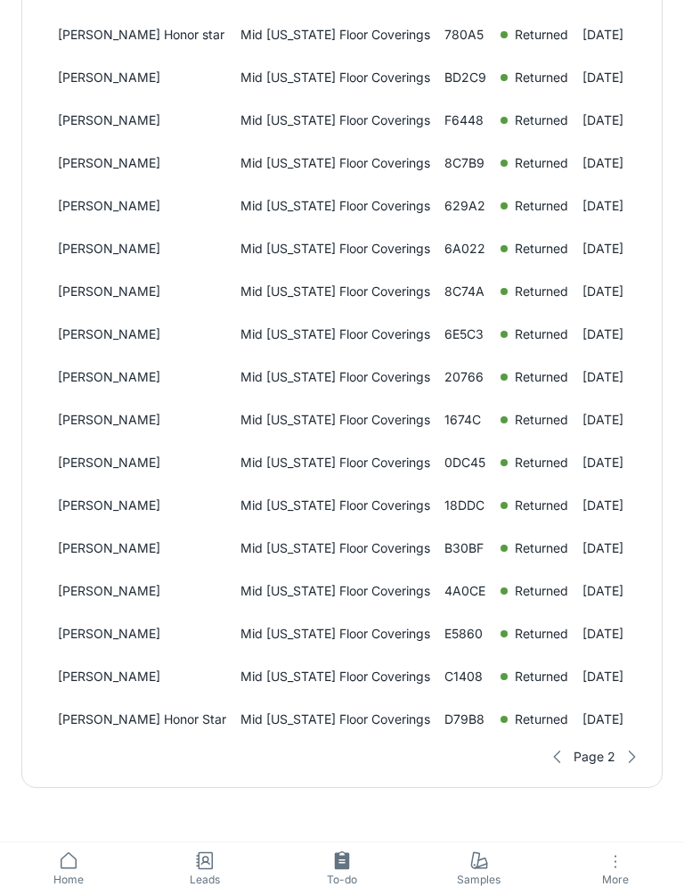
scroll to position [801, 0]
click at [635, 754] on icon "button" at bounding box center [632, 757] width 18 height 18
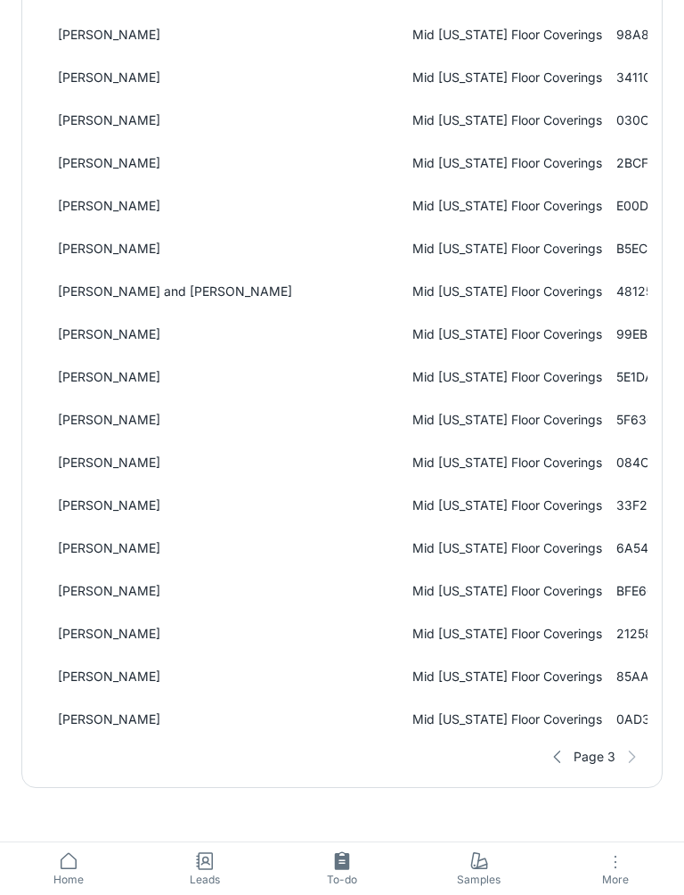
click at [481, 876] on span "Samples" at bounding box center [480, 880] width 116 height 16
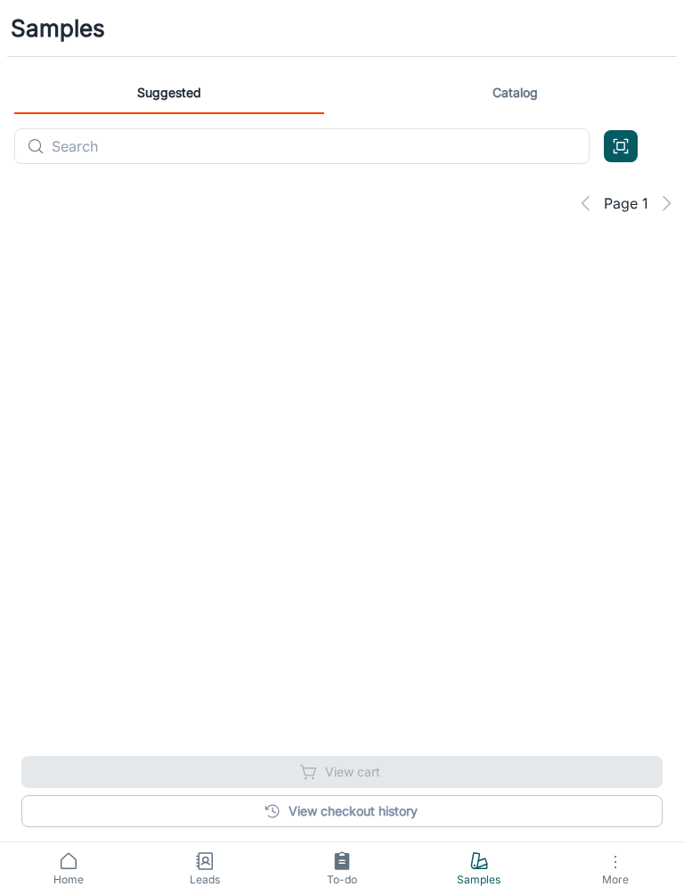
click at [606, 148] on button "Open QR code scanner" at bounding box center [621, 146] width 34 height 32
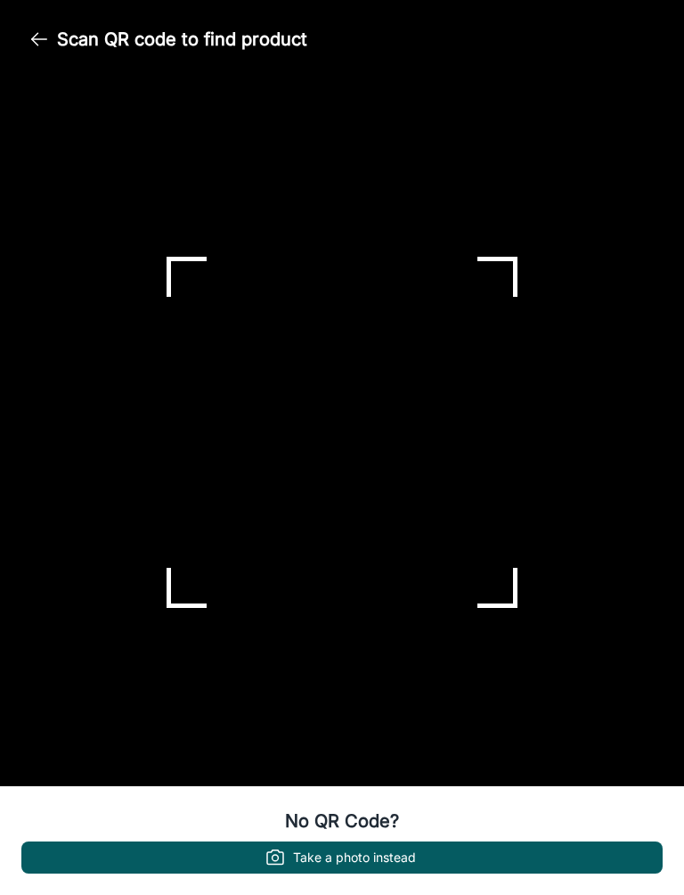
click at [538, 848] on button "Take a photo instead" at bounding box center [342, 857] width 642 height 32
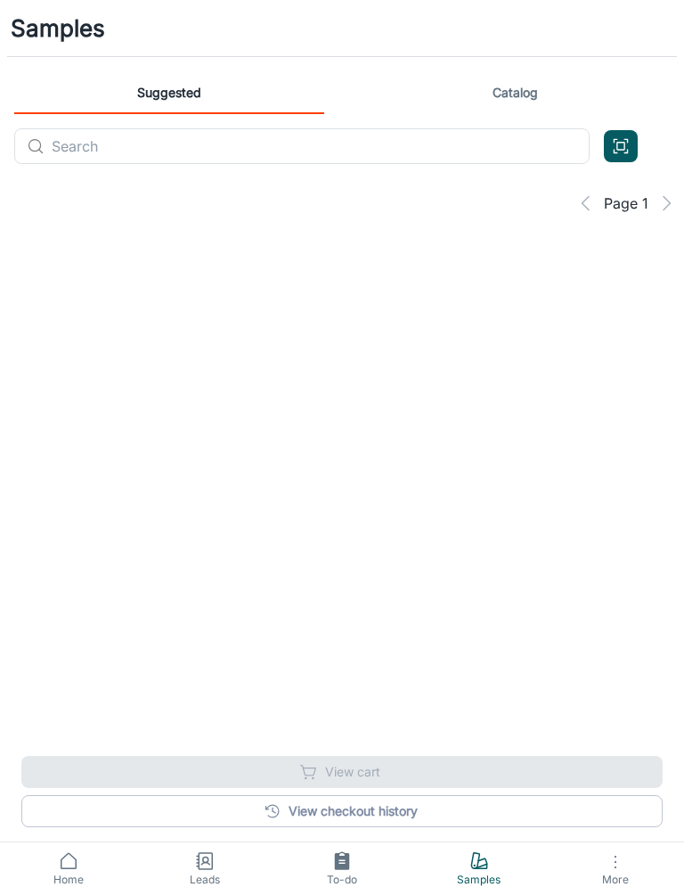
click at [515, 87] on link "Catalog" at bounding box center [515, 92] width 310 height 43
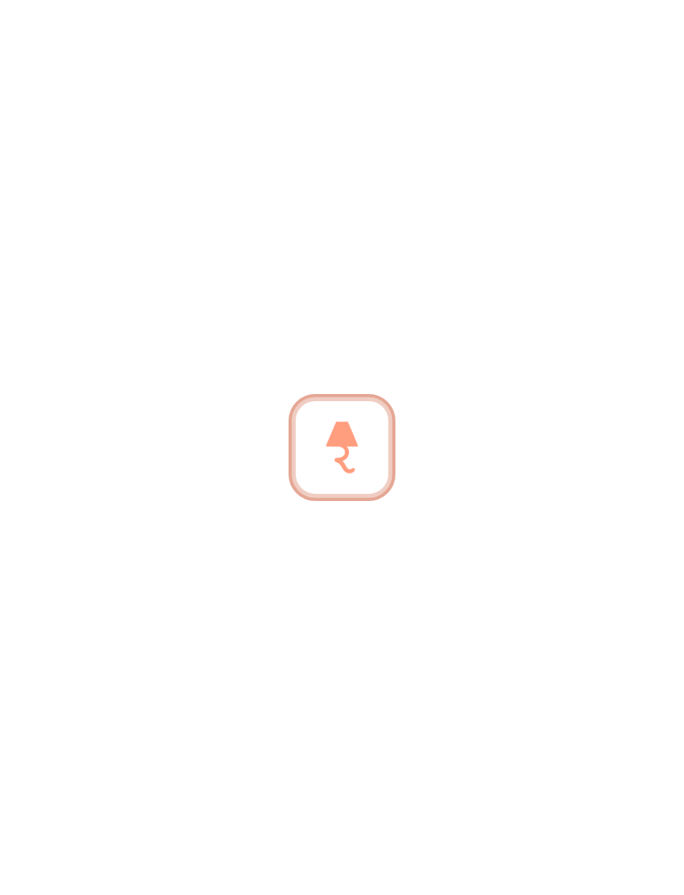
click at [162, 102] on div at bounding box center [342, 447] width 684 height 895
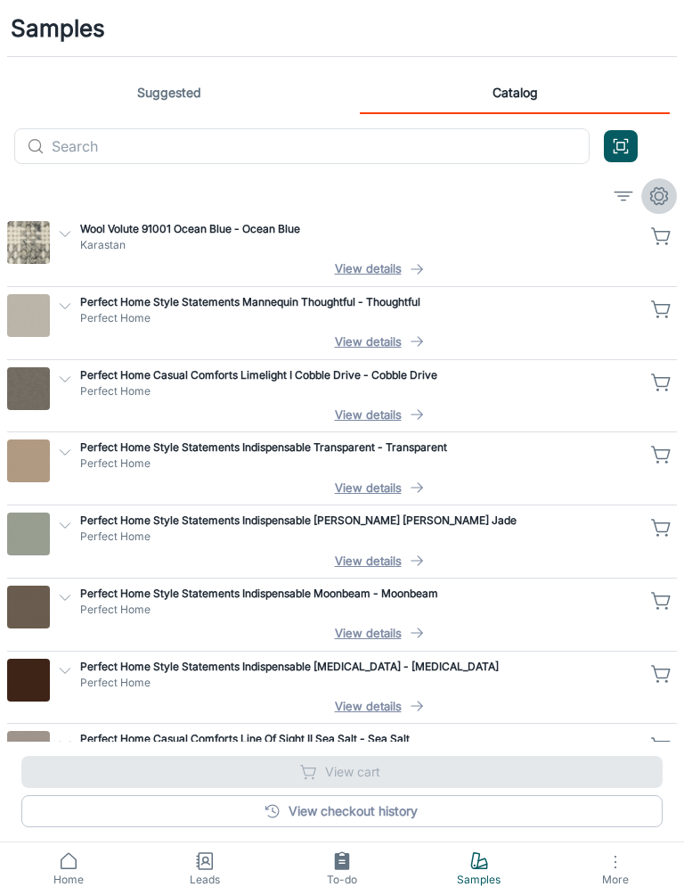
click at [671, 189] on button "settings" at bounding box center [660, 196] width 36 height 36
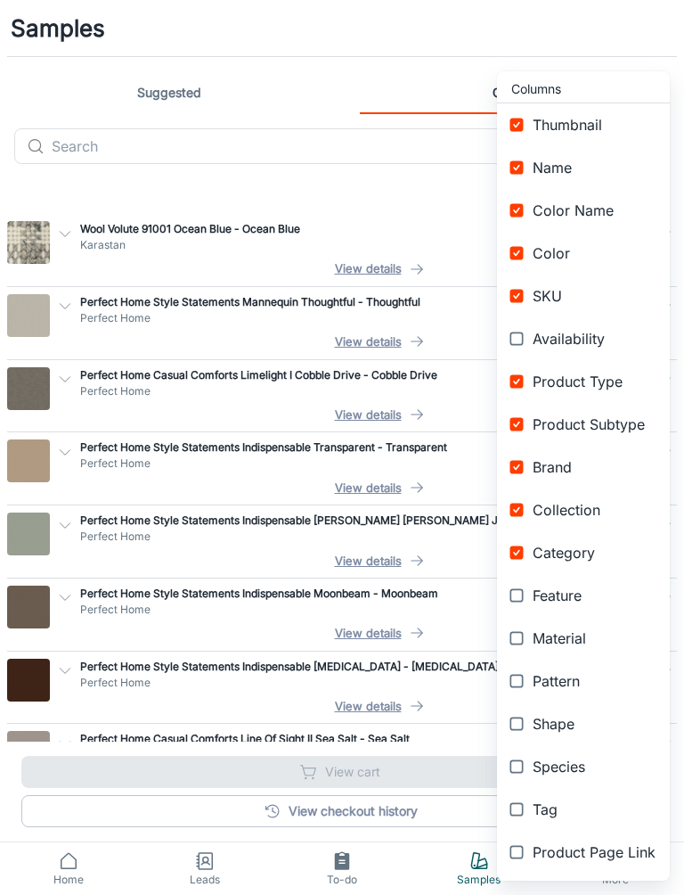
scroll to position [3, 0]
click at [439, 886] on div at bounding box center [342, 447] width 684 height 895
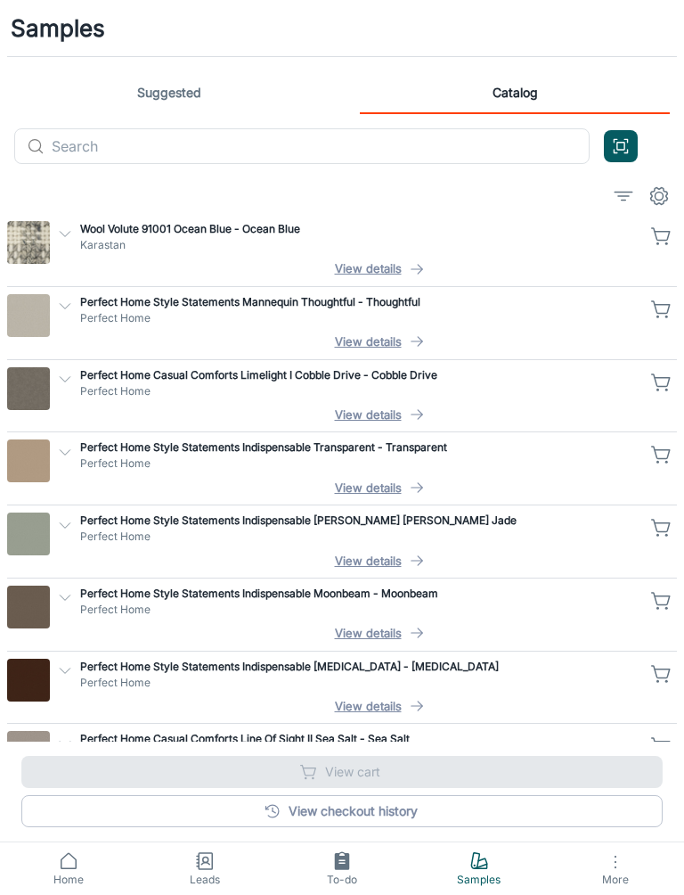
click at [616, 844] on button "More" at bounding box center [615, 868] width 137 height 53
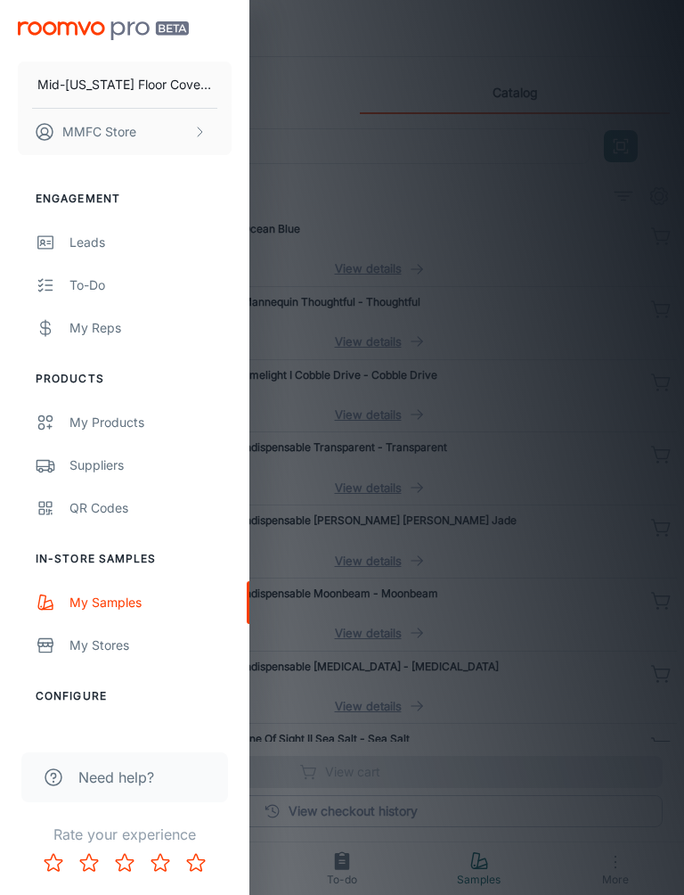
click at [175, 137] on button "MMFC Store" at bounding box center [125, 132] width 214 height 46
click at [305, 116] on li "User Profile" at bounding box center [279, 131] width 95 height 30
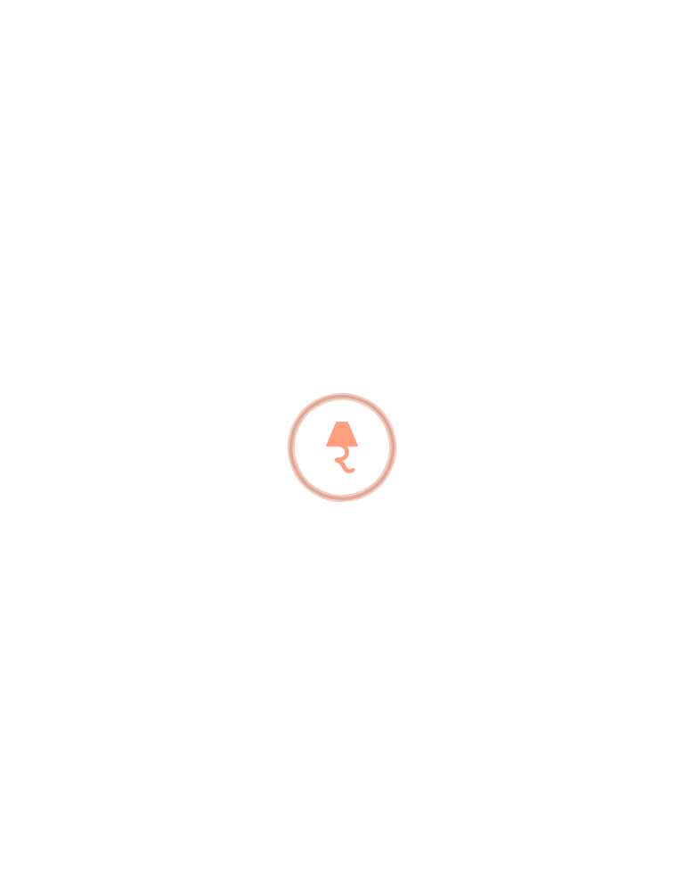
type input "MMFC"
type input "Store"
type input "[EMAIL_ADDRESS][DOMAIN_NAME]"
type input "5176225280"
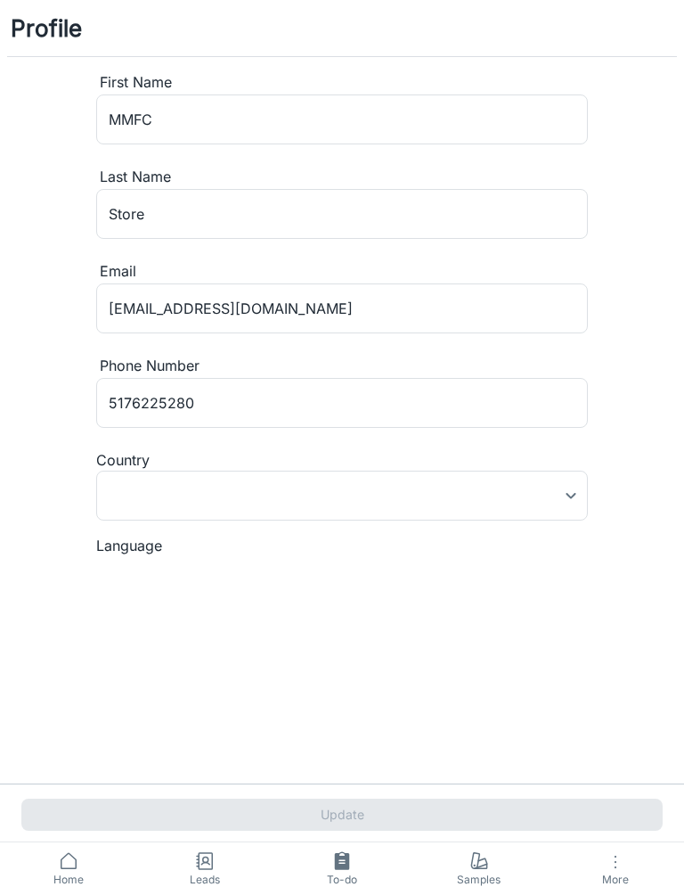
type input "[GEOGRAPHIC_DATA]"
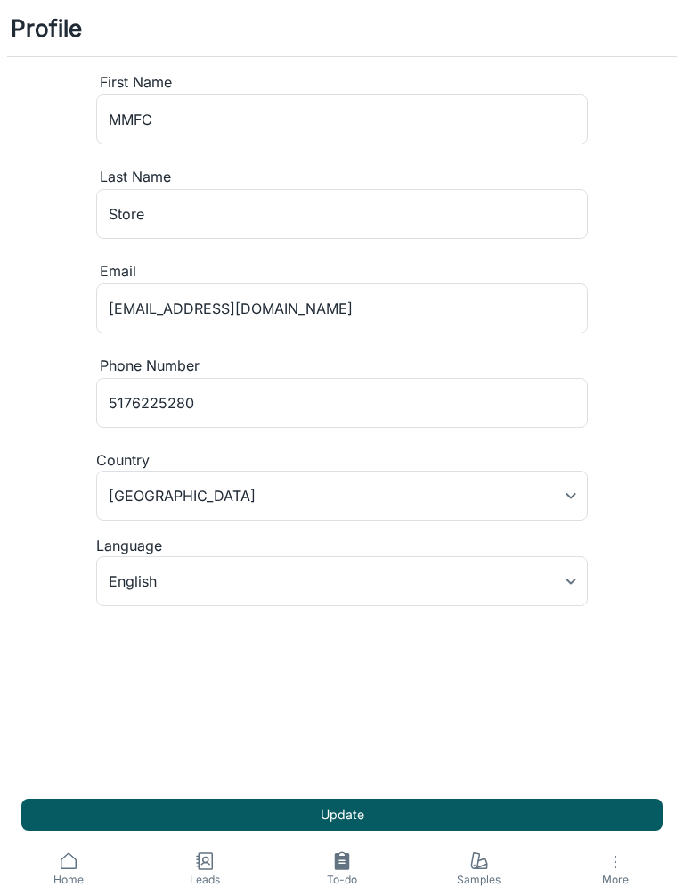
click at [517, 577] on body "Profile First Name MMFC ​ Last Name Store ​ Email [EMAIL_ADDRESS][DOMAIN_NAME] …" at bounding box center [342, 447] width 684 height 895
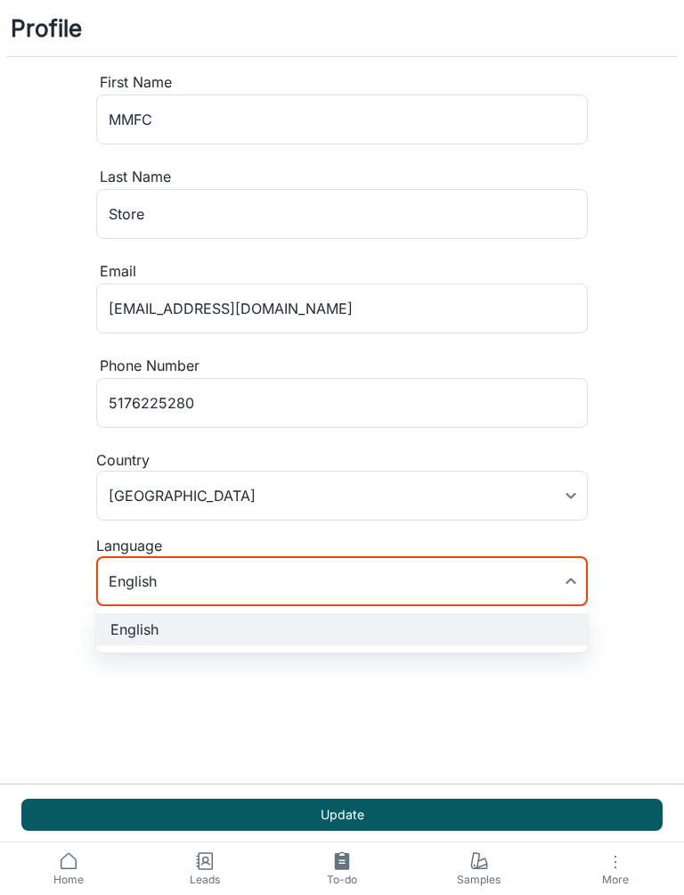
click at [645, 447] on div at bounding box center [342, 447] width 684 height 895
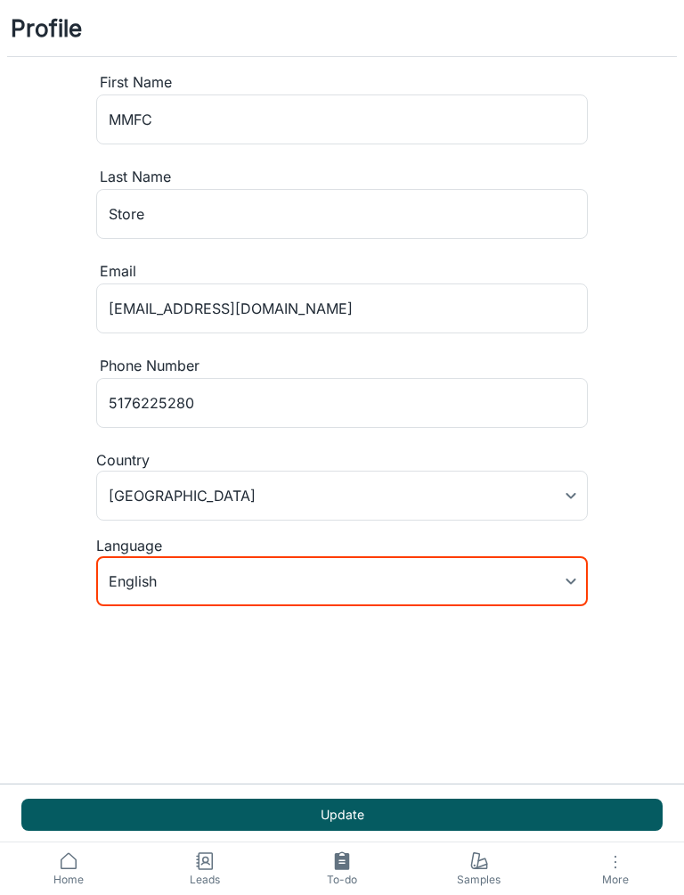
click at [636, 455] on div "Profile First Name MMFC ​ Last Name Store ​ Email [EMAIL_ADDRESS][DOMAIN_NAME] …" at bounding box center [342, 303] width 684 height 606
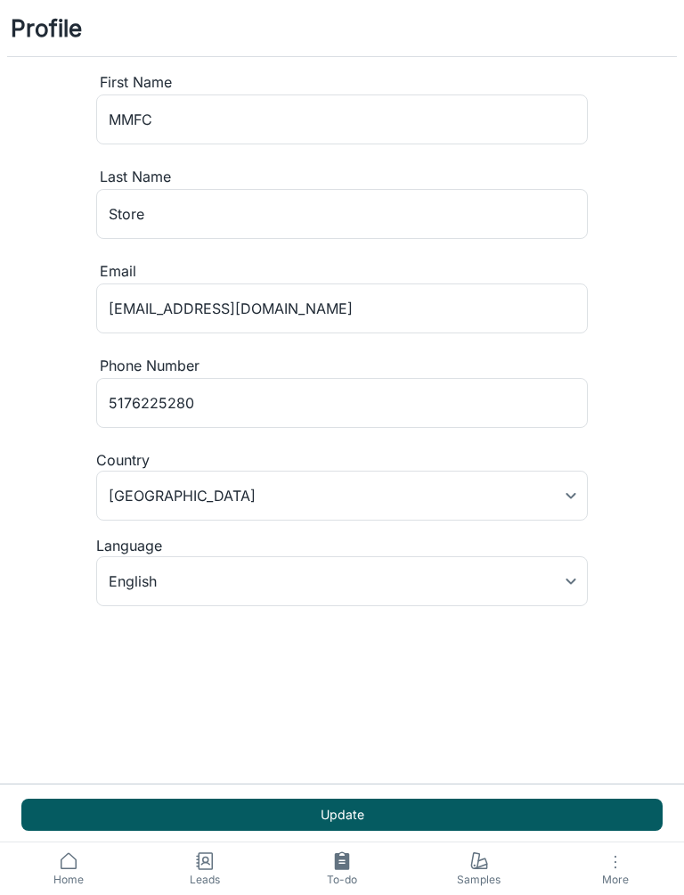
click at [334, 887] on span "To-do" at bounding box center [342, 880] width 116 height 16
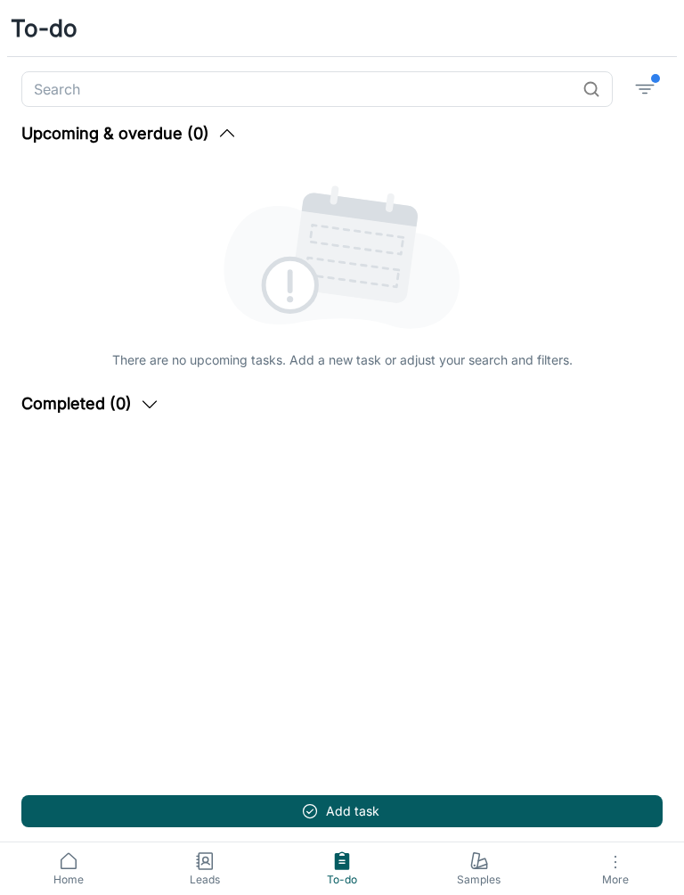
click at [72, 852] on icon at bounding box center [68, 860] width 21 height 21
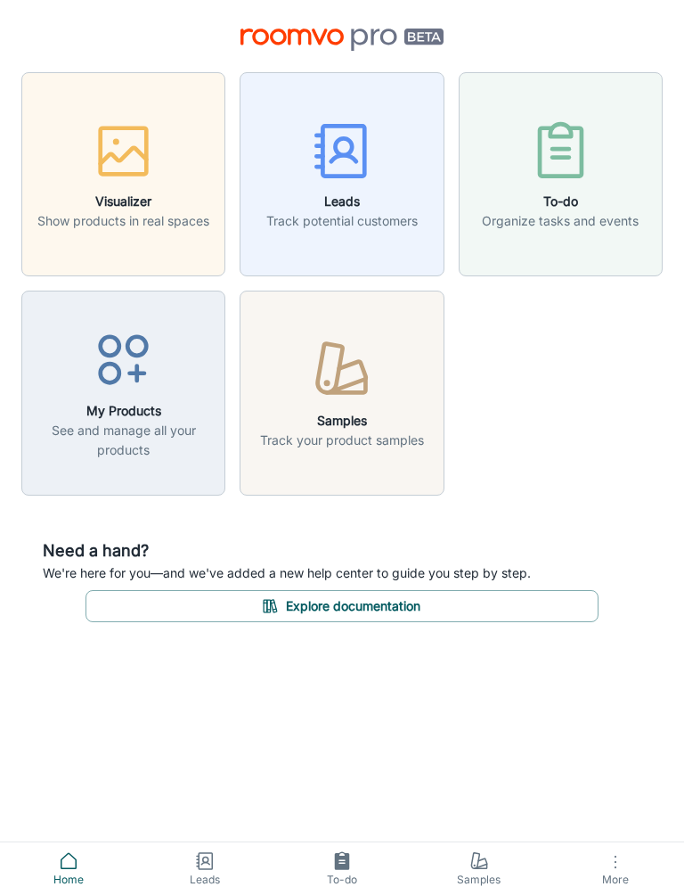
click at [144, 429] on p "See and manage all your products" at bounding box center [123, 440] width 181 height 39
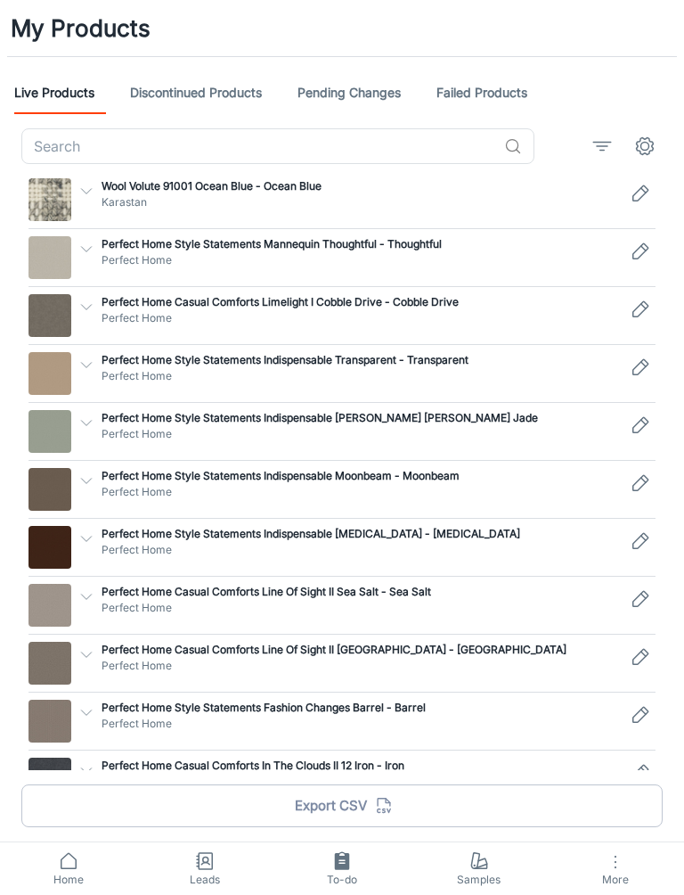
click at [602, 144] on icon "filter" at bounding box center [602, 145] width 21 height 21
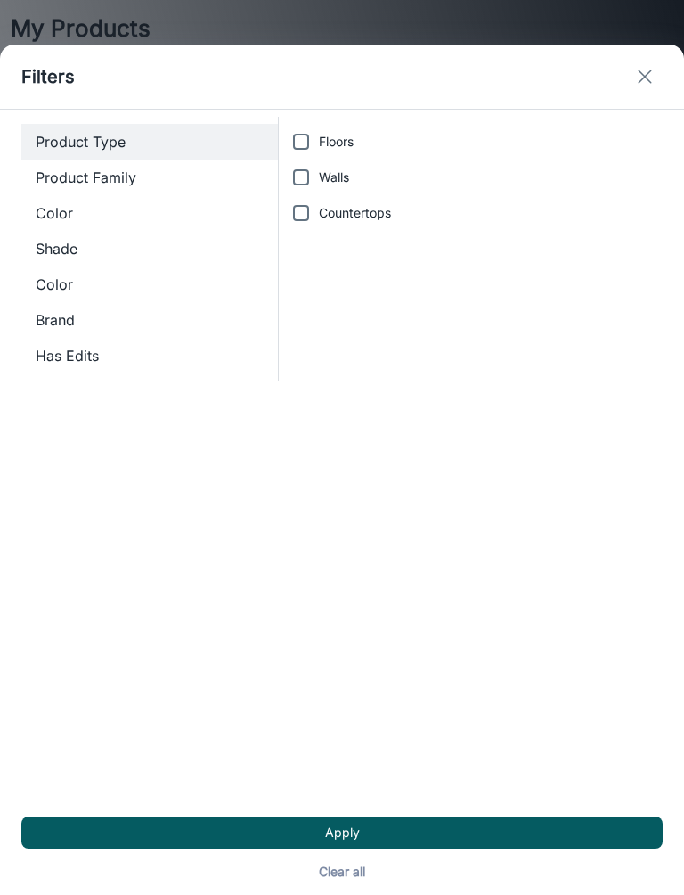
click at [647, 63] on button "exit" at bounding box center [645, 77] width 36 height 36
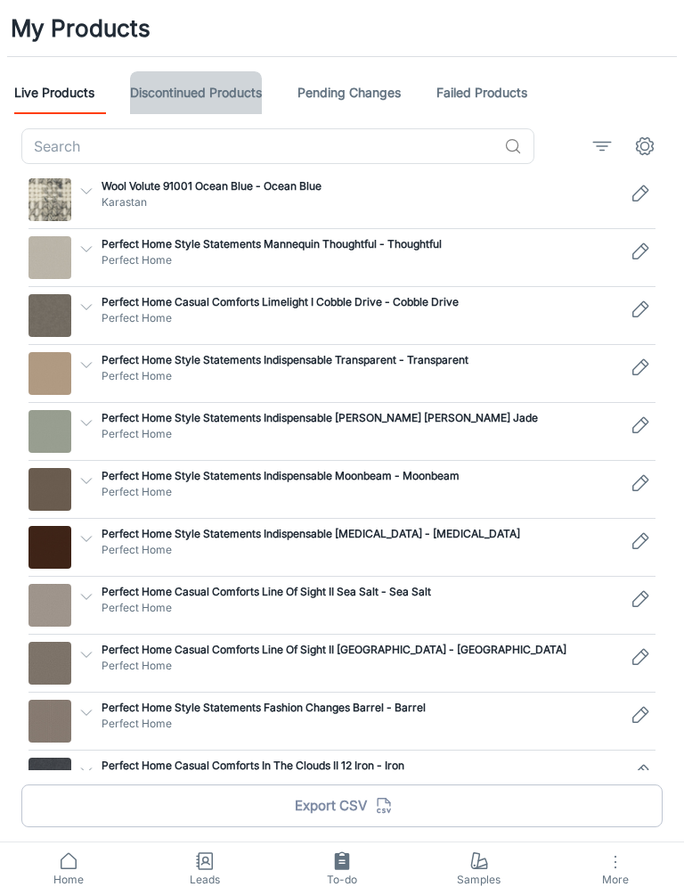
click at [262, 104] on link "Discontinued Products" at bounding box center [196, 92] width 132 height 43
